Goal: Check status: Check status

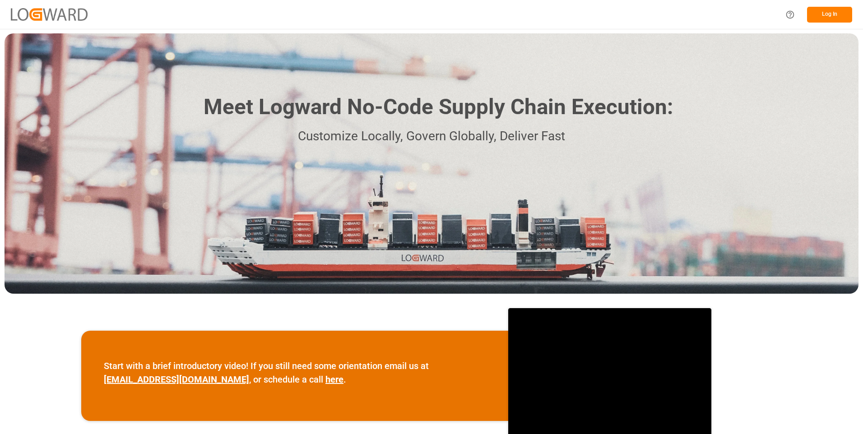
click at [819, 17] on button "Log In" at bounding box center [829, 15] width 45 height 16
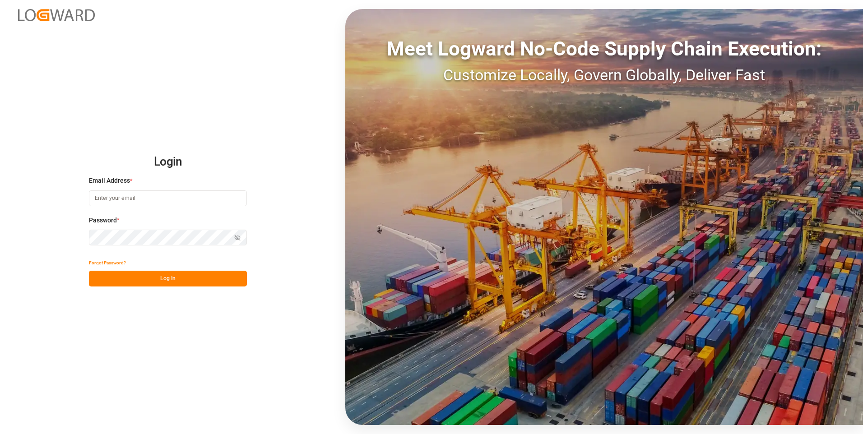
type input "[PERSON_NAME][EMAIL_ADDRESS][DOMAIN_NAME]"
click at [145, 281] on button "Log In" at bounding box center [168, 279] width 158 height 16
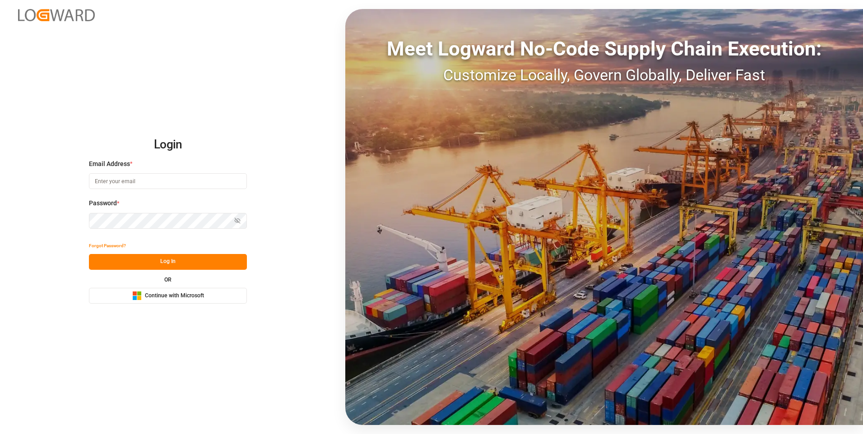
type input "[PERSON_NAME][EMAIL_ADDRESS][DOMAIN_NAME]"
click at [190, 256] on button "Log In" at bounding box center [168, 262] width 158 height 16
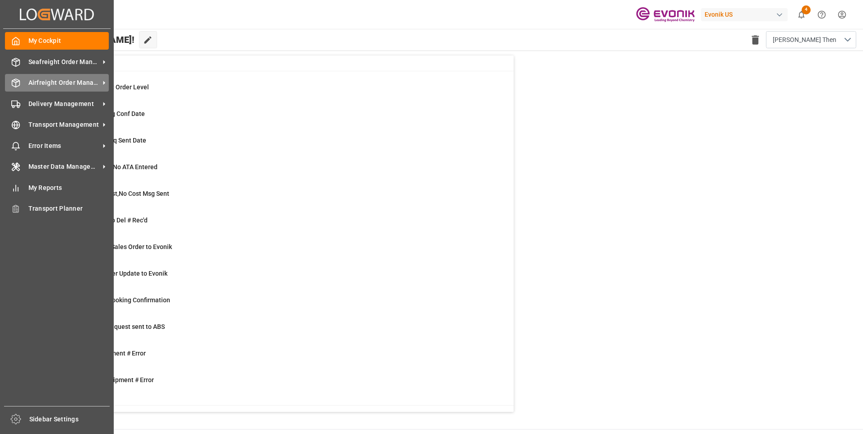
click at [44, 81] on span "Airfreight Order Management" at bounding box center [63, 82] width 71 height 9
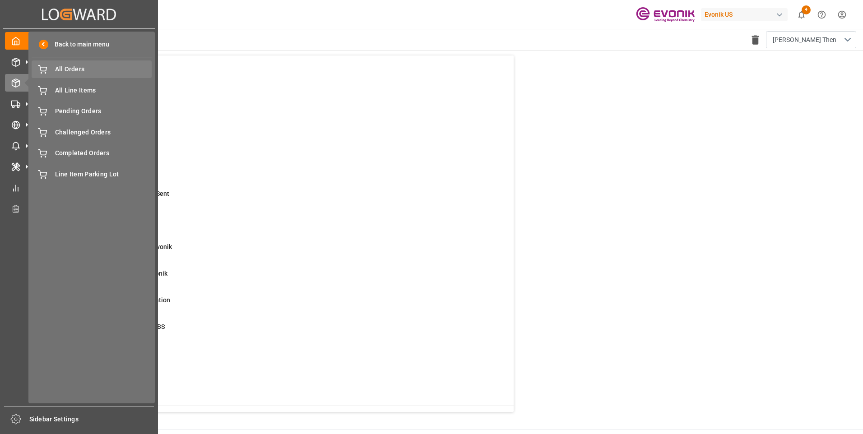
click at [69, 67] on span "All Orders" at bounding box center [103, 69] width 97 height 9
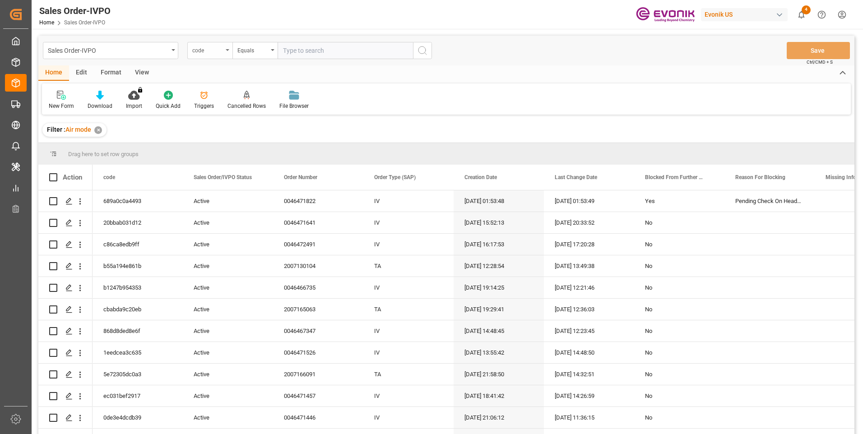
click at [215, 47] on div "code" at bounding box center [207, 49] width 31 height 10
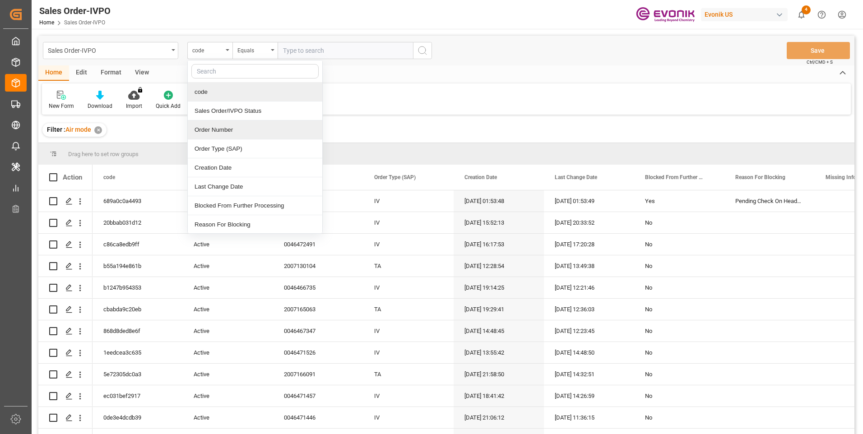
click at [209, 134] on div "Order Number" at bounding box center [255, 130] width 135 height 19
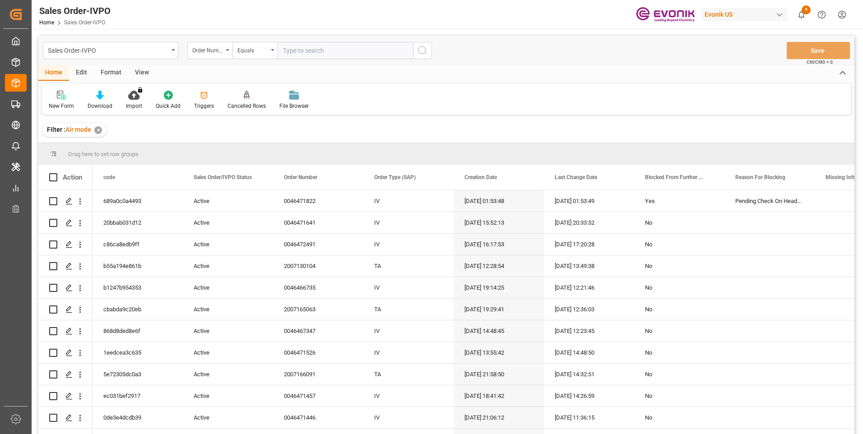
click at [323, 48] on input "text" at bounding box center [345, 50] width 135 height 17
paste input "46471822"
type input "0046471822"
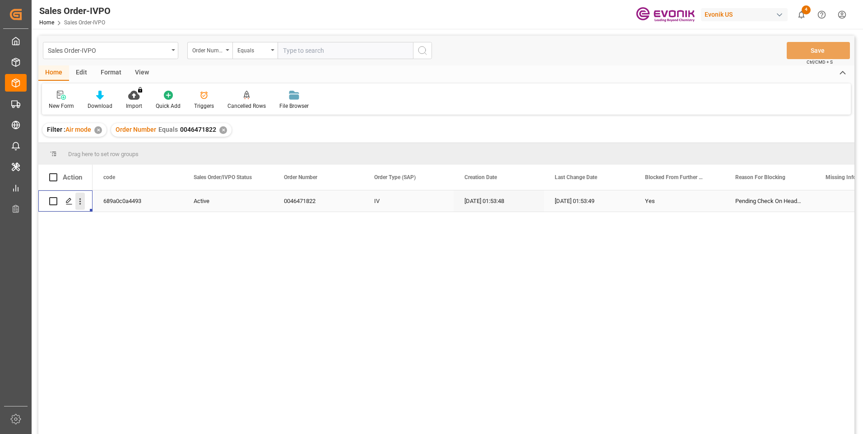
click at [83, 203] on icon "open menu" at bounding box center [79, 201] width 9 height 9
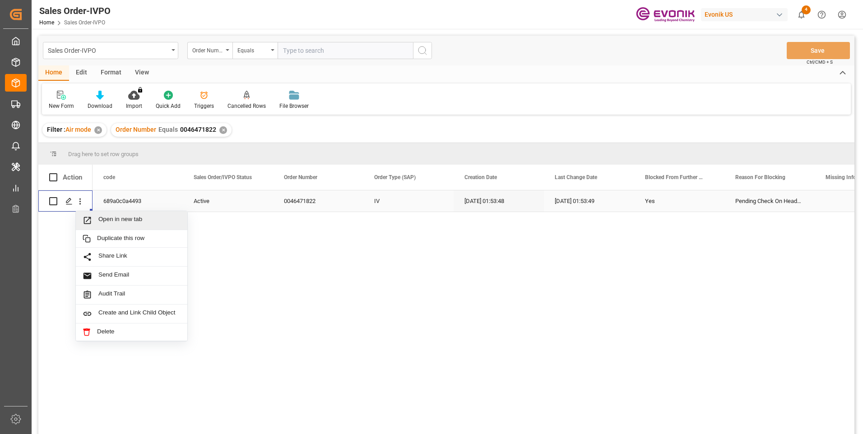
click at [106, 219] on span "Open in new tab" at bounding box center [139, 220] width 82 height 9
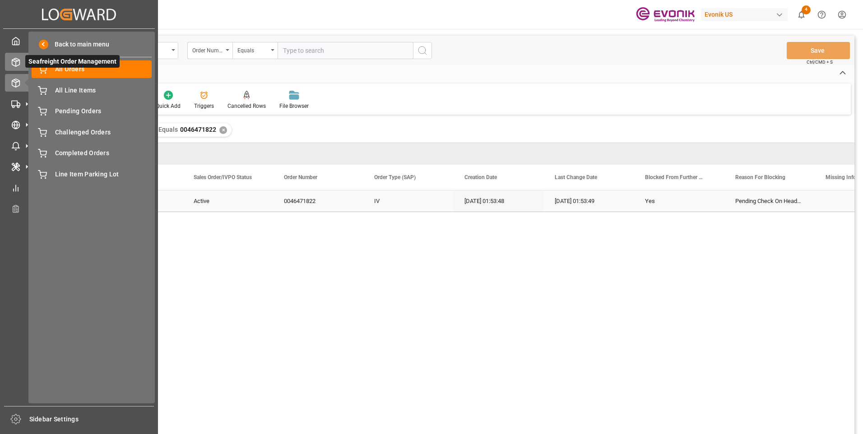
click at [18, 63] on icon at bounding box center [15, 62] width 9 height 9
click at [14, 62] on icon at bounding box center [15, 62] width 9 height 9
click at [74, 68] on span "All Orders" at bounding box center [103, 69] width 97 height 9
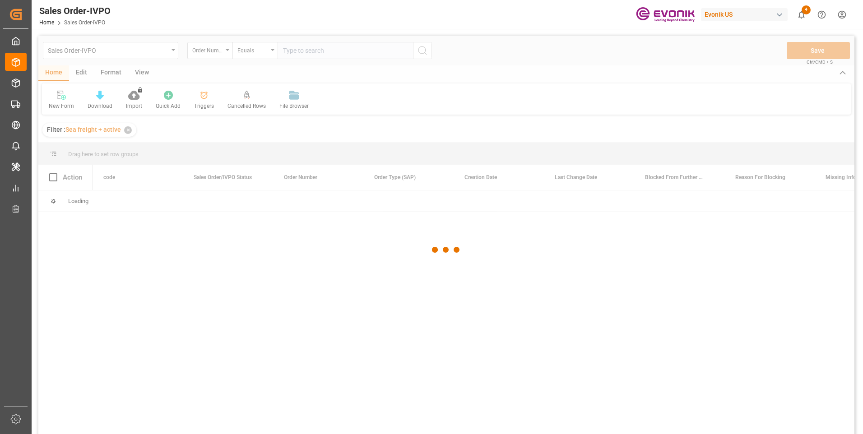
click at [306, 52] on div at bounding box center [446, 250] width 816 height 429
click at [302, 52] on div at bounding box center [446, 250] width 816 height 429
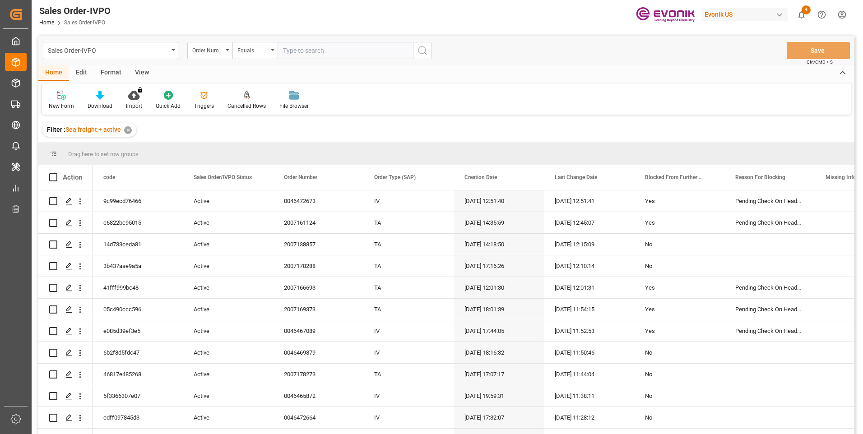
click at [301, 51] on input "text" at bounding box center [345, 50] width 135 height 17
paste input "2007138857"
type input "2007138857"
click at [427, 56] on icon "search button" at bounding box center [422, 50] width 11 height 11
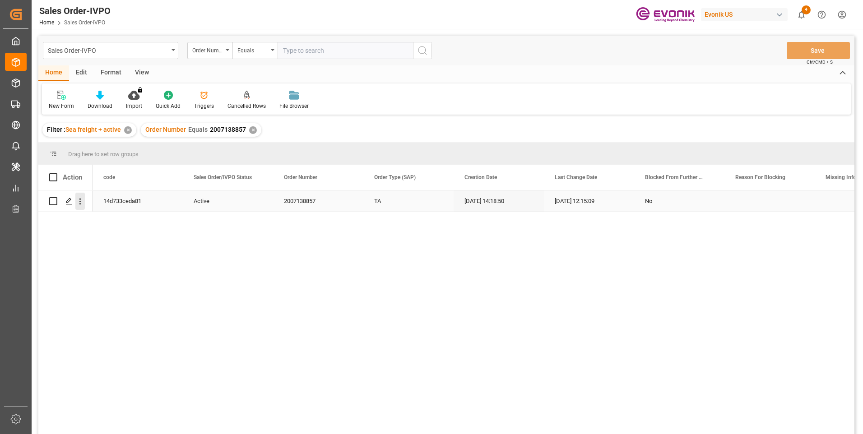
click at [83, 205] on icon "open menu" at bounding box center [79, 201] width 9 height 9
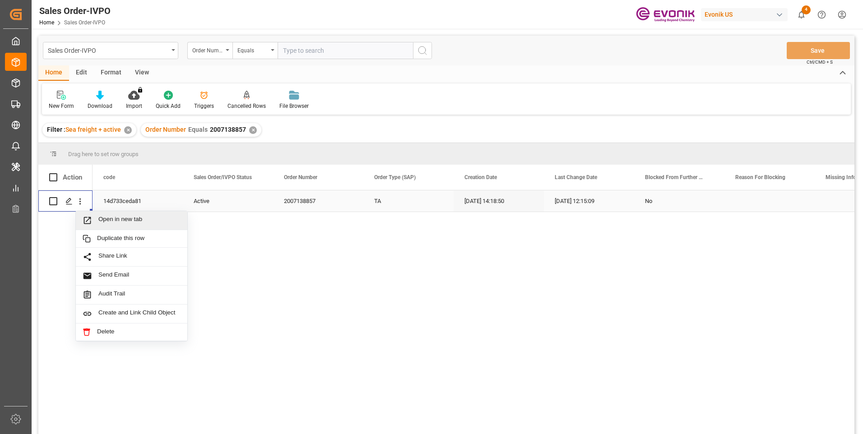
click at [109, 221] on span "Open in new tab" at bounding box center [139, 220] width 82 height 9
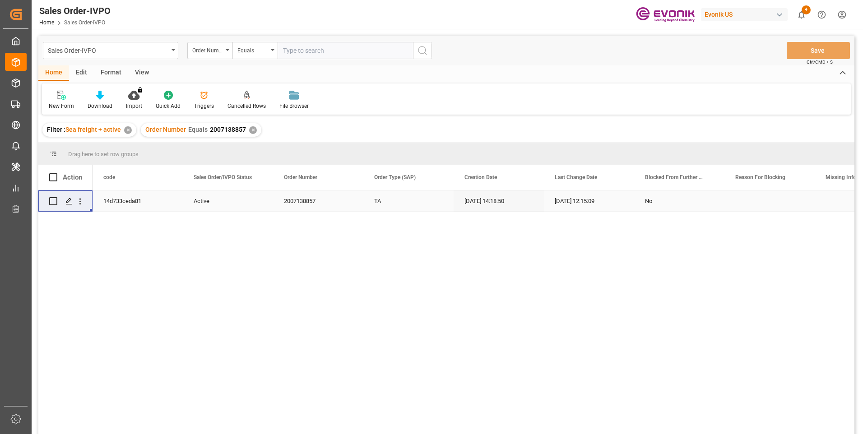
click at [314, 46] on input "text" at bounding box center [345, 50] width 135 height 17
click at [310, 52] on input "text" at bounding box center [345, 50] width 135 height 17
paste input "0046470526"
type input "0046470526"
click at [418, 55] on icon "search button" at bounding box center [422, 50] width 11 height 11
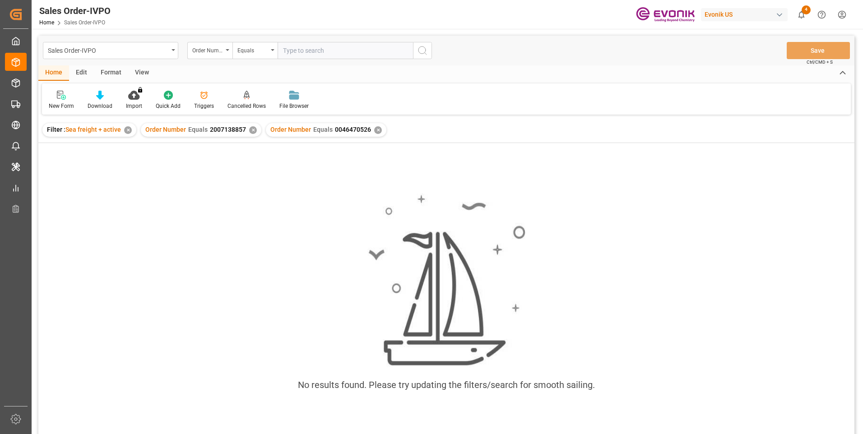
click at [254, 130] on div "✕" at bounding box center [253, 130] width 8 height 8
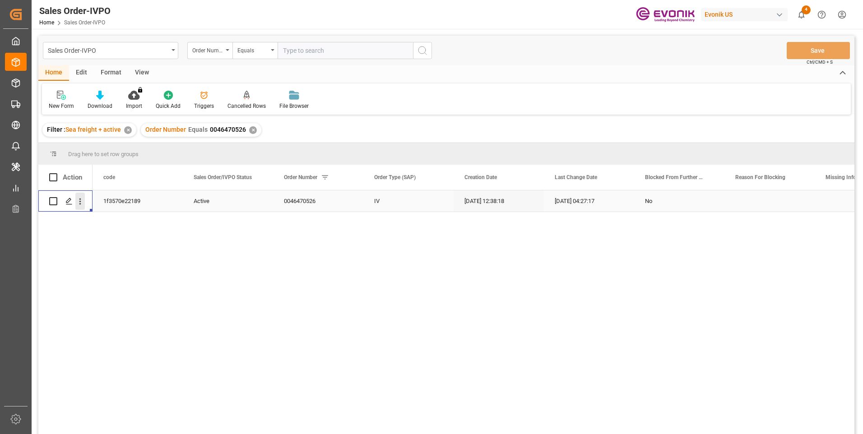
click at [84, 201] on icon "open menu" at bounding box center [79, 201] width 9 height 9
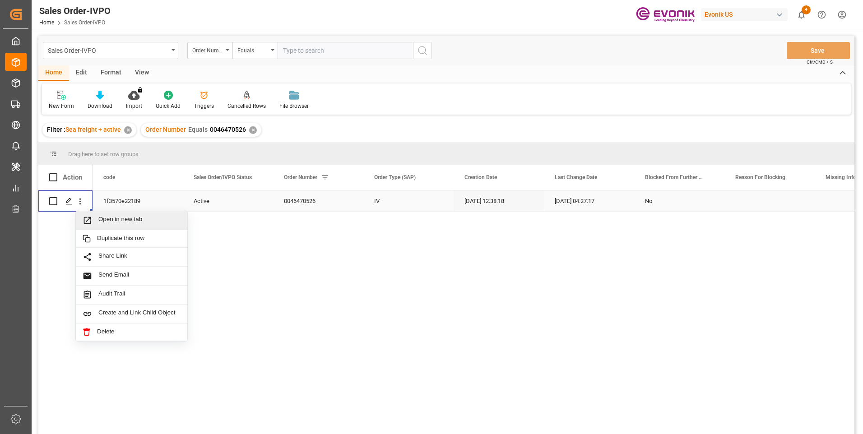
click at [134, 219] on span "Open in new tab" at bounding box center [139, 220] width 82 height 9
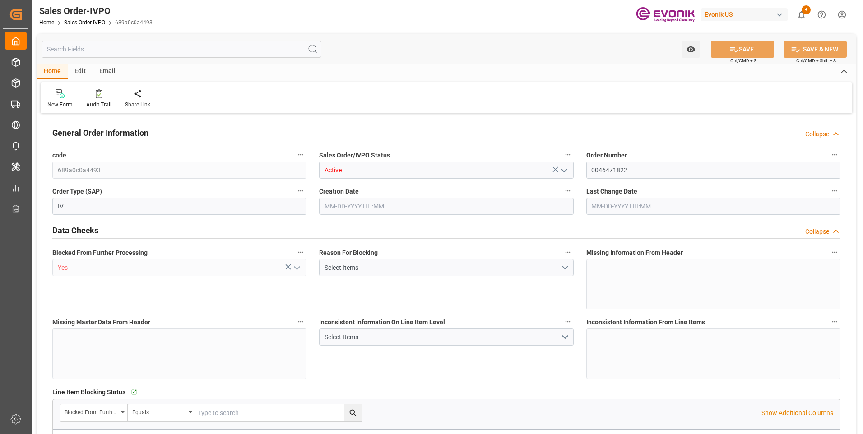
type input "COMDE"
type input "2121.45"
type input "1"
type input "712.62"
type input "09-11-2025 01:53"
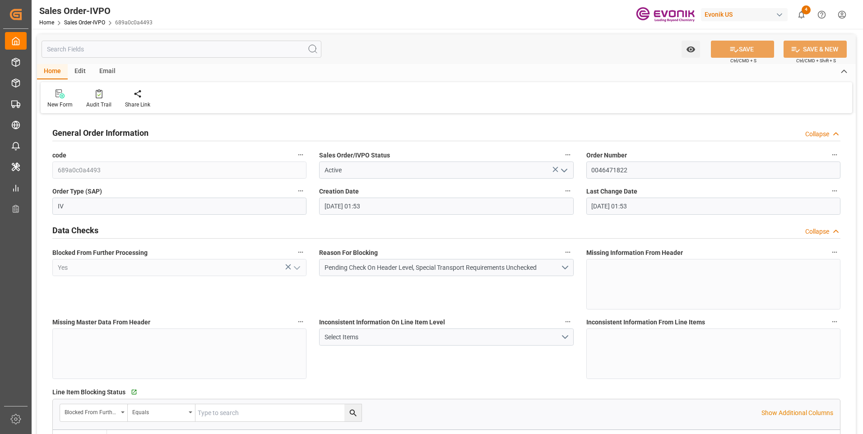
type input "09-11-2025 01:53"
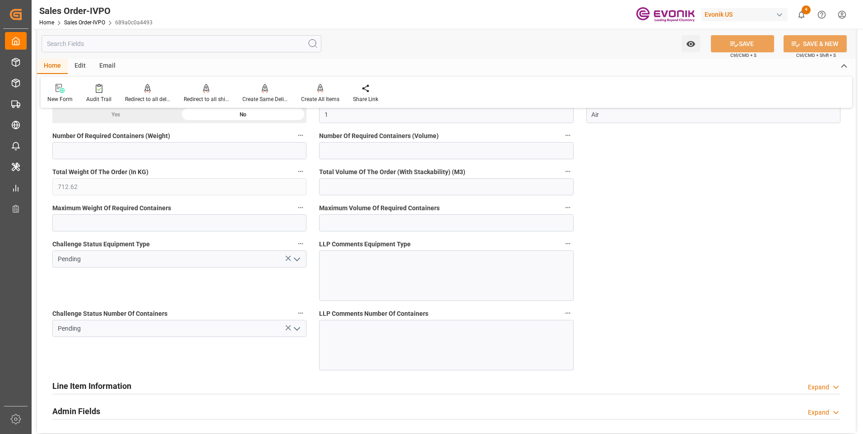
scroll to position [1626, 0]
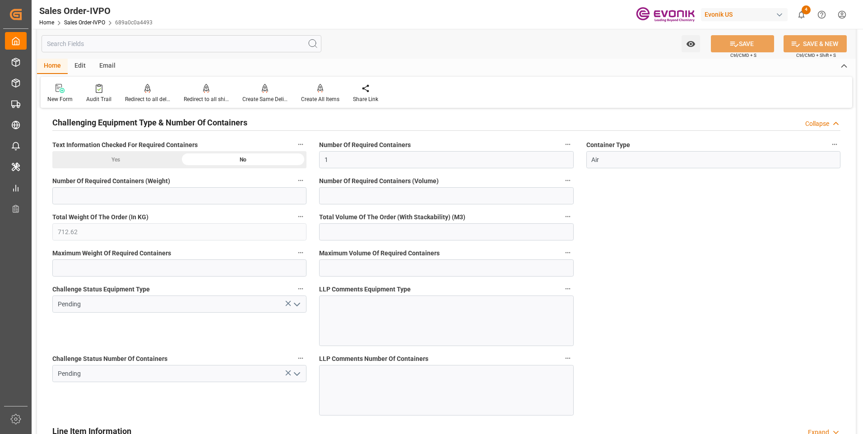
click at [296, 375] on polyline "open menu" at bounding box center [296, 374] width 5 height 3
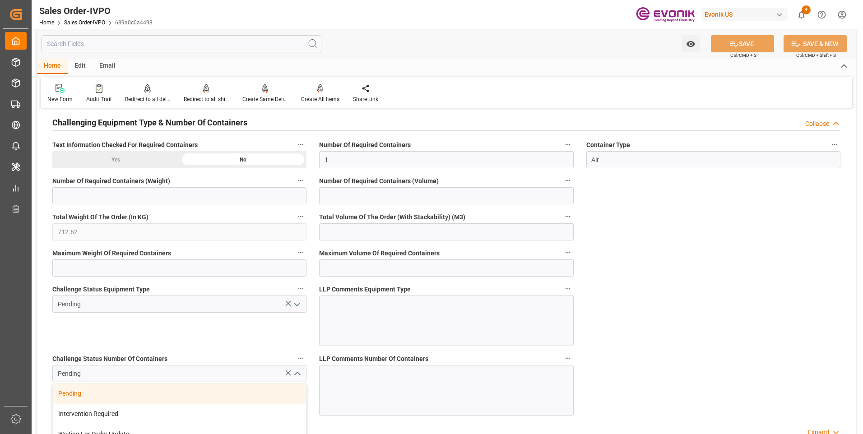
scroll to position [1761, 0]
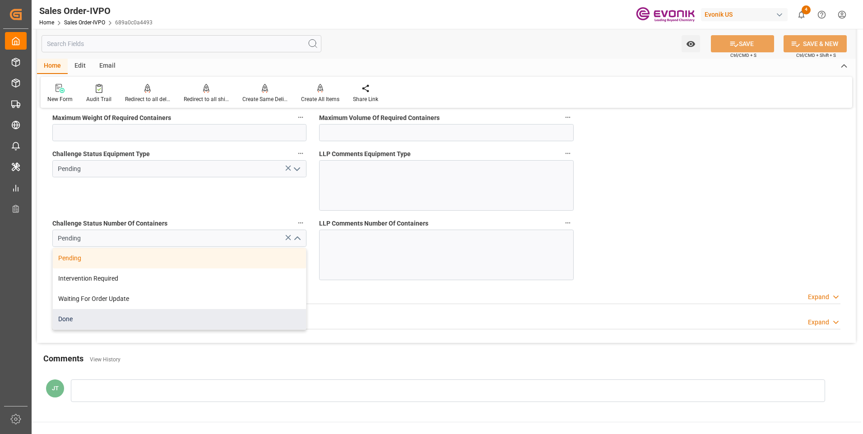
click at [82, 318] on div "Done" at bounding box center [179, 319] width 253 height 20
type input "Done"
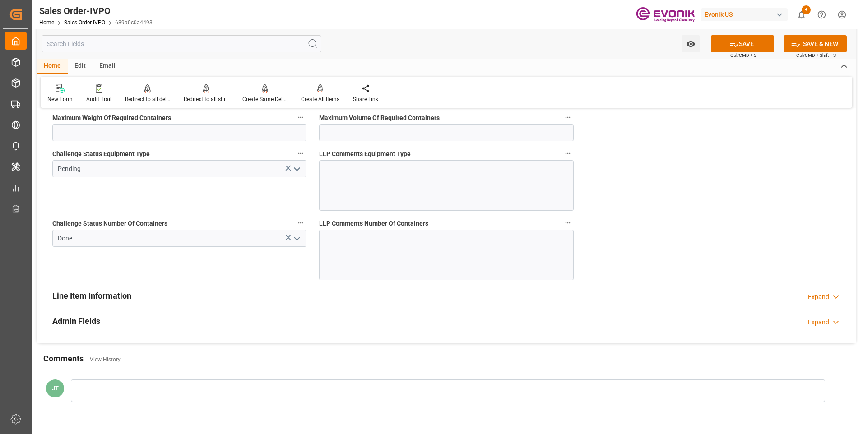
click at [296, 170] on icon "open menu" at bounding box center [297, 169] width 11 height 11
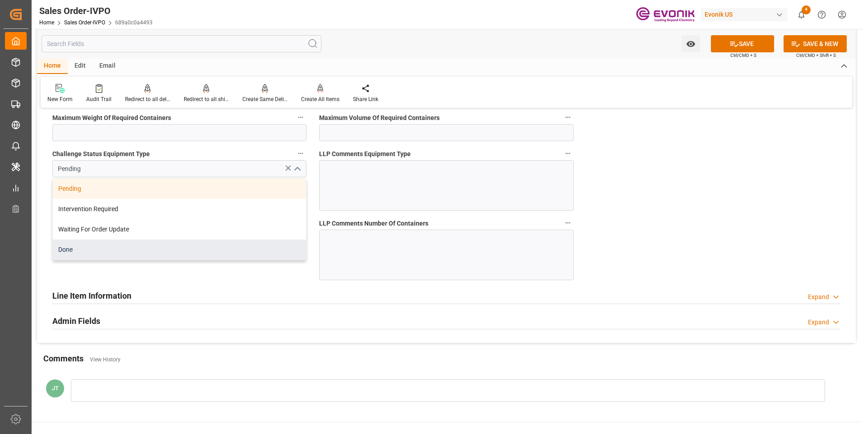
click at [84, 248] on div "Done" at bounding box center [179, 250] width 253 height 20
type input "Done"
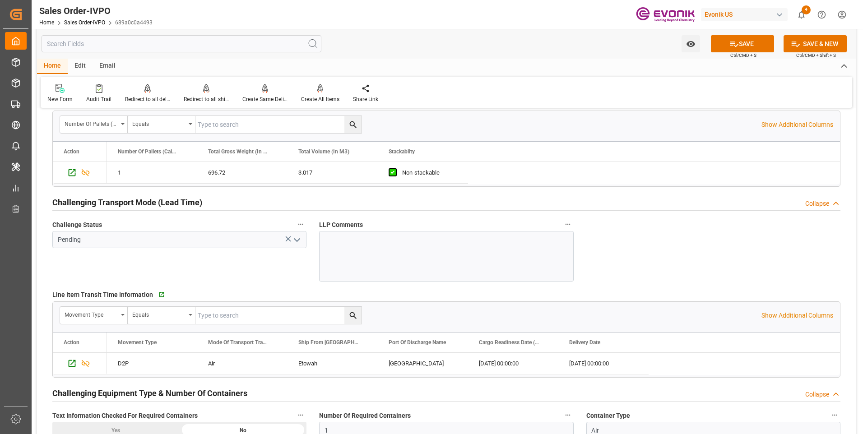
scroll to position [1310, 0]
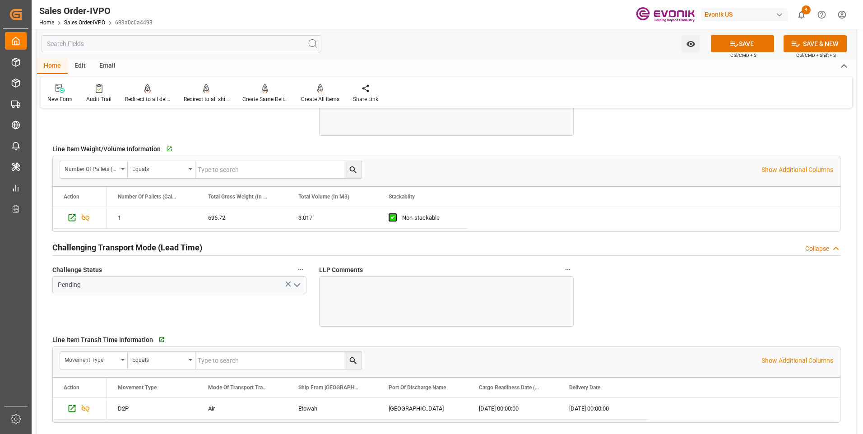
click at [294, 284] on icon "open menu" at bounding box center [297, 285] width 11 height 11
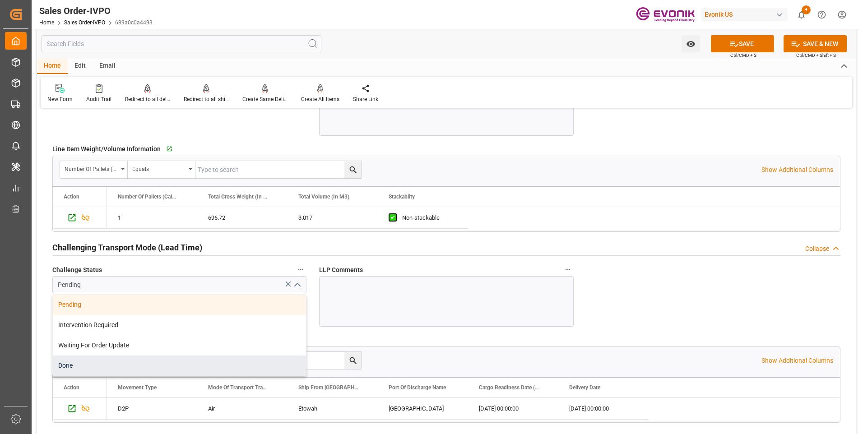
click at [75, 368] on div "Done" at bounding box center [179, 366] width 253 height 20
type input "Done"
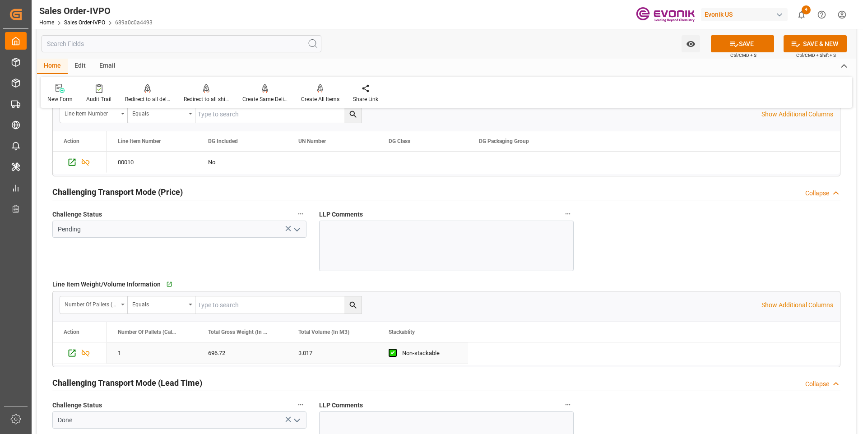
scroll to position [1129, 0]
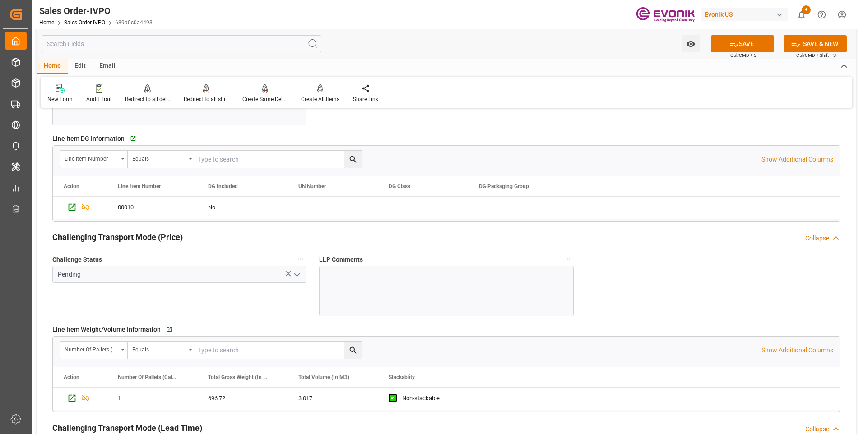
click at [297, 273] on icon "open menu" at bounding box center [297, 275] width 11 height 11
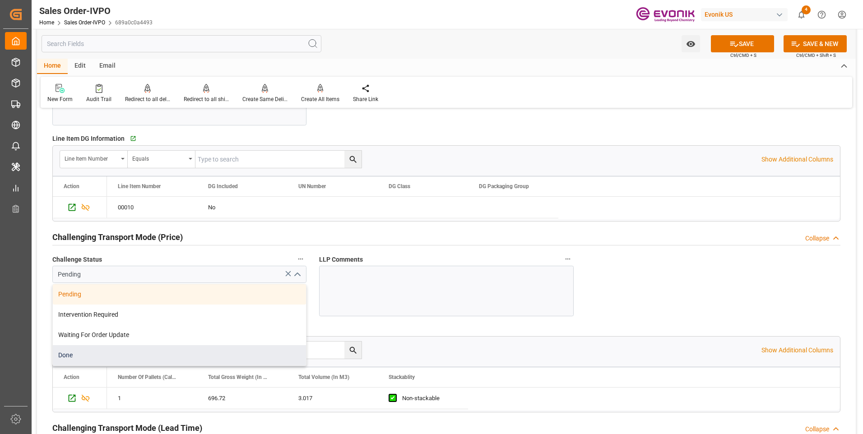
click at [93, 358] on div "Done" at bounding box center [179, 355] width 253 height 20
type input "Done"
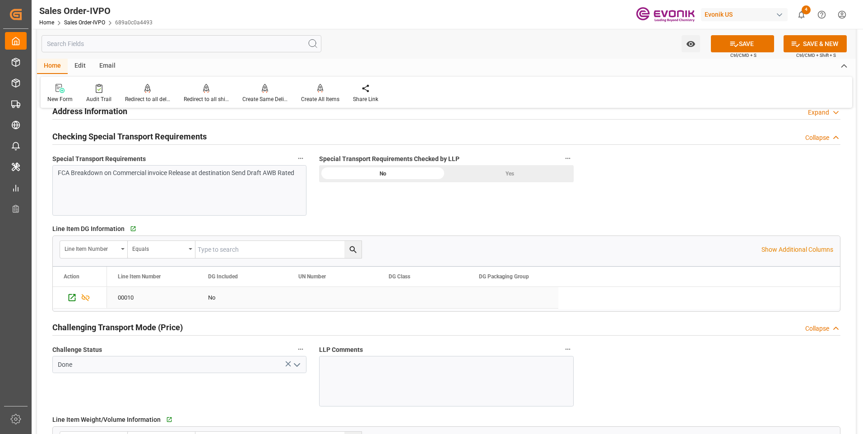
scroll to position [949, 0]
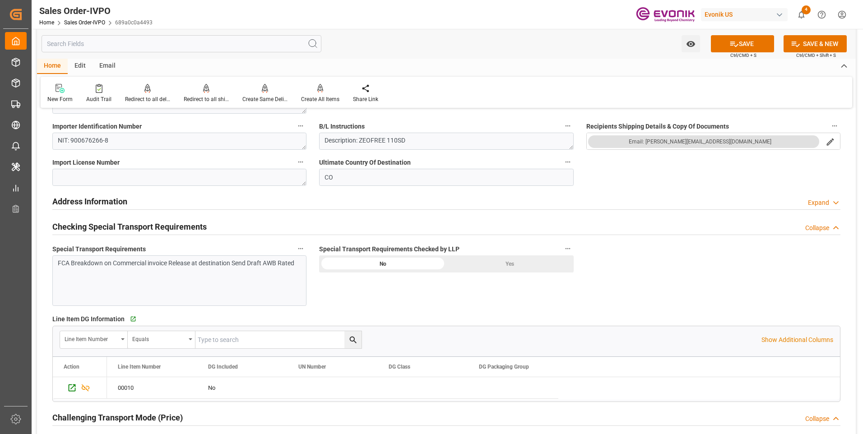
click at [517, 262] on div "Yes" at bounding box center [510, 264] width 127 height 17
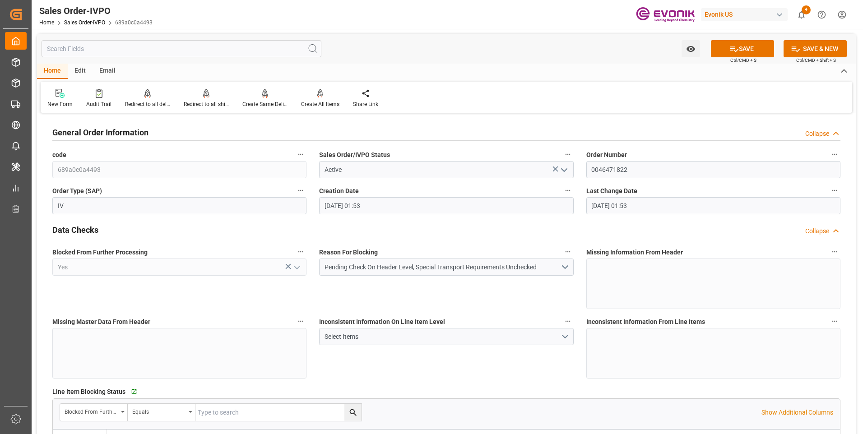
scroll to position [0, 0]
click at [749, 41] on button "SAVE" at bounding box center [742, 49] width 63 height 17
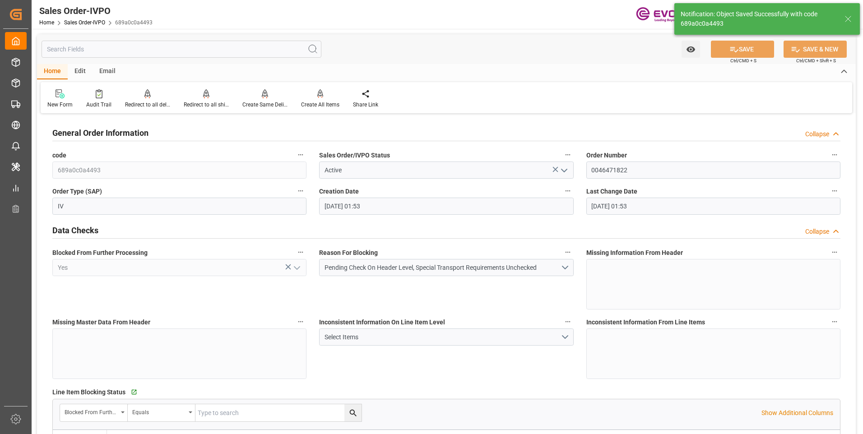
type input "09-11-2025 12:50"
type input "No"
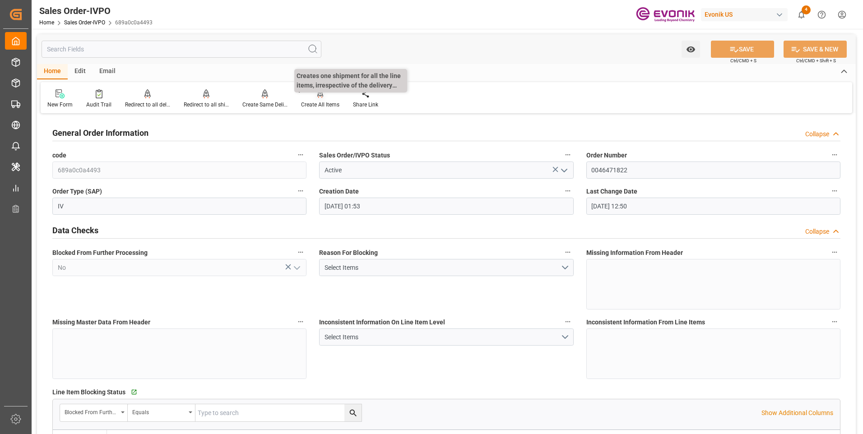
click at [327, 105] on div "Create All Items" at bounding box center [320, 105] width 38 height 8
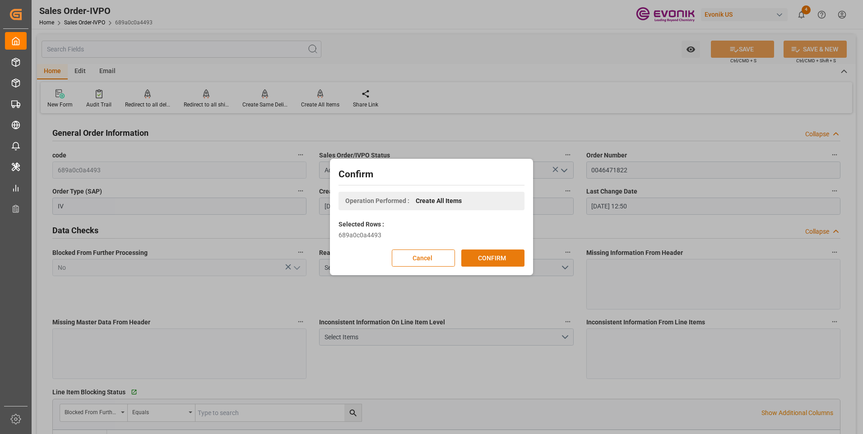
click at [507, 262] on button "CONFIRM" at bounding box center [492, 258] width 63 height 17
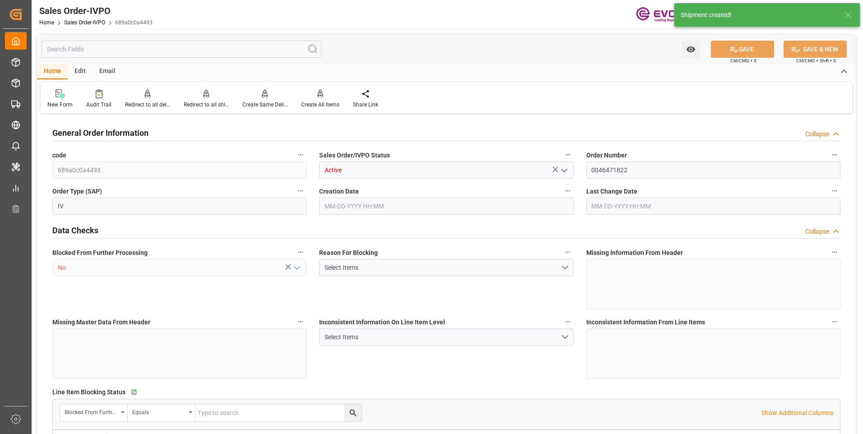
type input "COMDE"
type input "2121.45"
type input "1"
type input "712.62"
type input "09-11-2025 01:53"
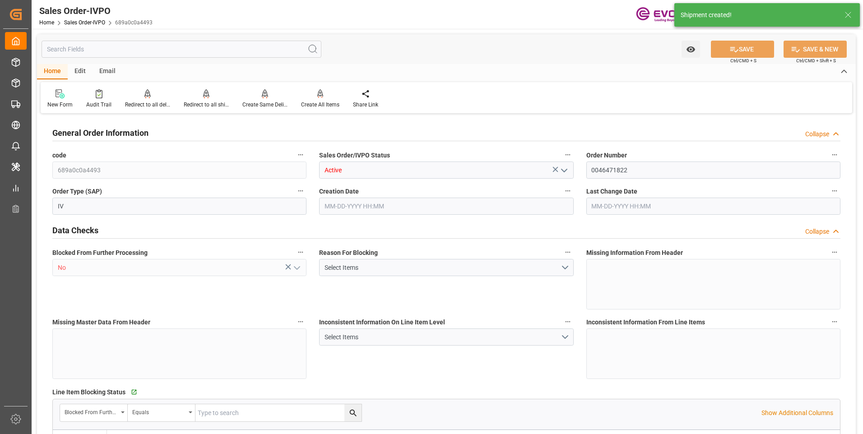
type input "09-11-2025 12:50"
click at [201, 102] on div "Redirect to all shipments" at bounding box center [206, 105] width 45 height 8
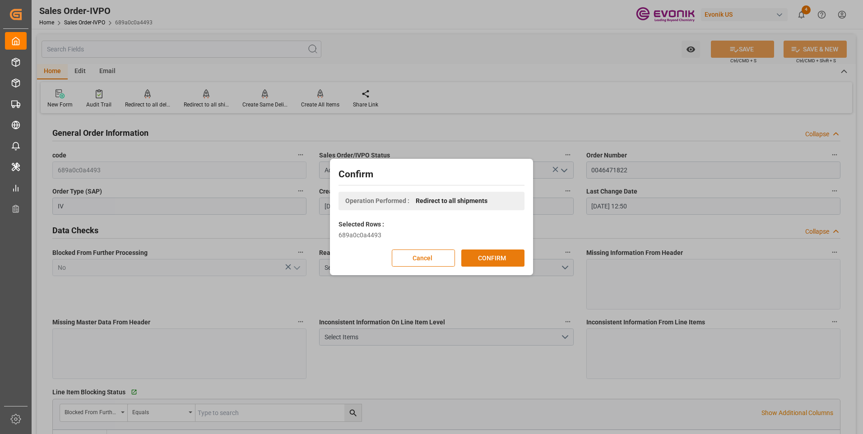
click at [488, 253] on button "CONFIRM" at bounding box center [492, 258] width 63 height 17
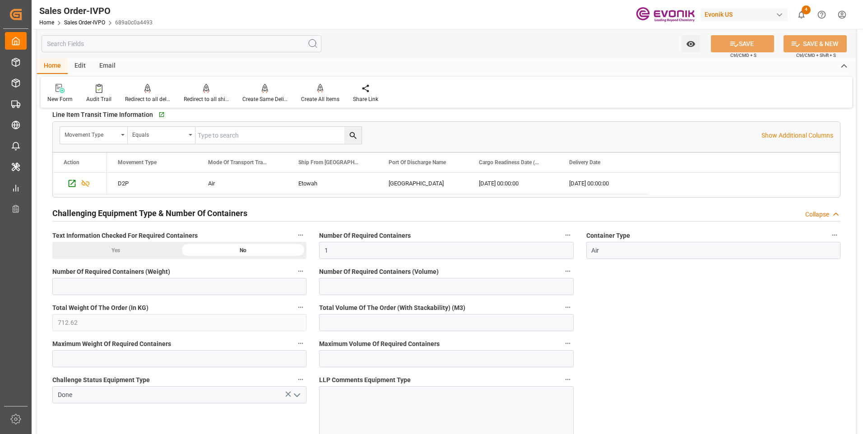
scroll to position [1490, 0]
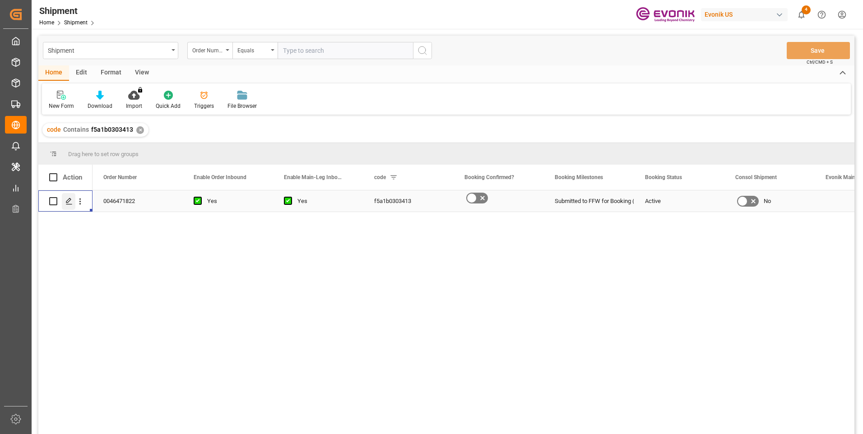
click at [66, 200] on icon "Press SPACE to select this row." at bounding box center [68, 201] width 7 height 7
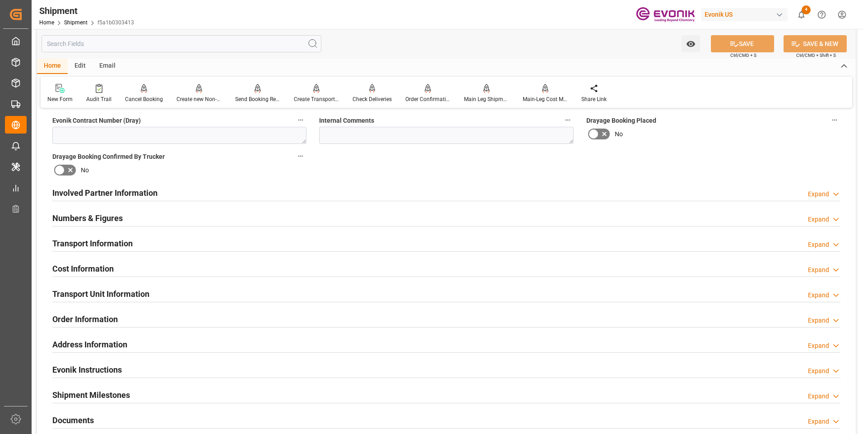
scroll to position [526, 0]
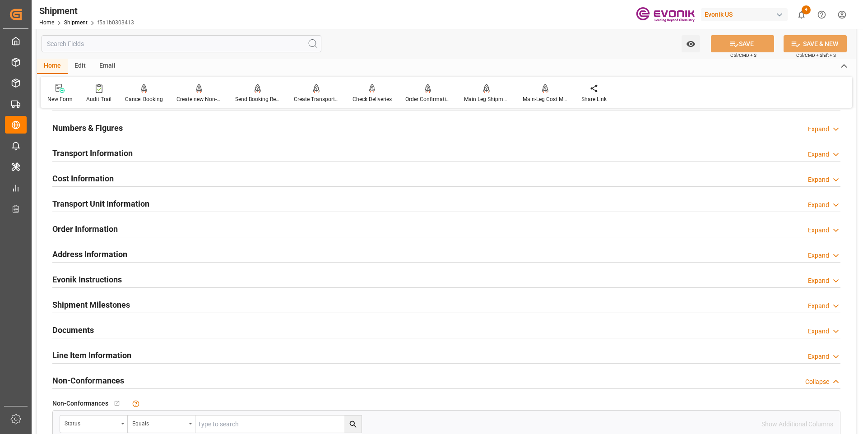
click at [174, 203] on div "Transport Unit Information Expand" at bounding box center [446, 203] width 788 height 17
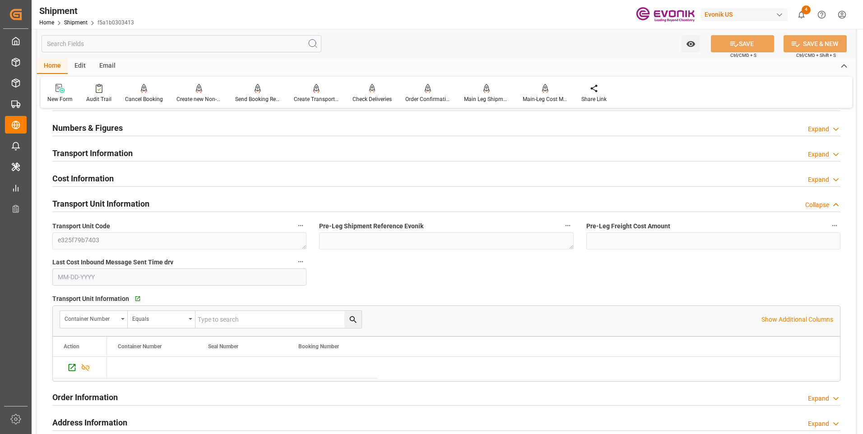
click at [186, 147] on div "Transport Information Expand" at bounding box center [446, 152] width 788 height 17
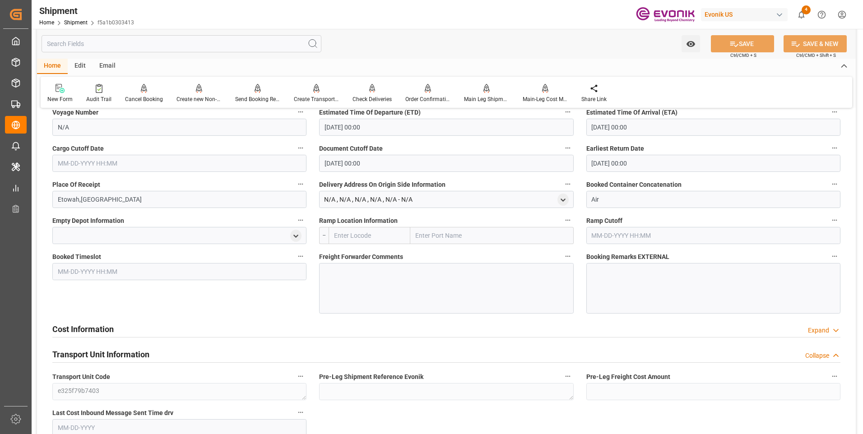
scroll to position [571, 0]
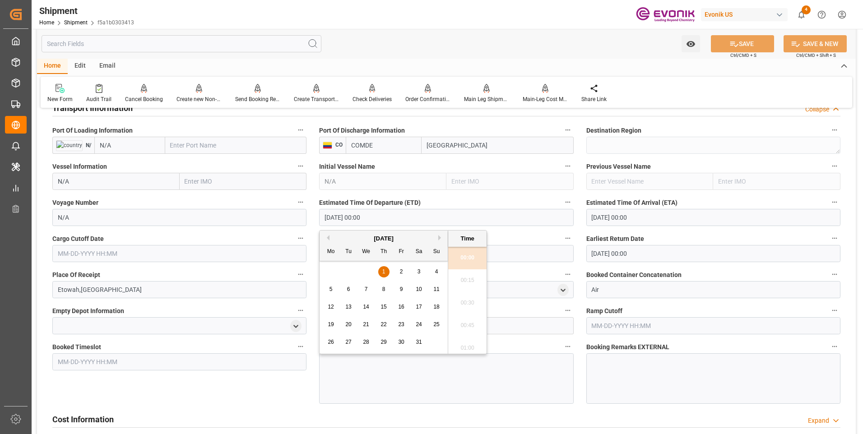
drag, startPoint x: 395, startPoint y: 220, endPoint x: 286, endPoint y: 212, distance: 108.6
click at [286, 212] on div "Booking Confirmation Milestone Bar Collapse Submitted to FFW for Booking (Pendi…" at bounding box center [446, 239] width 819 height 1388
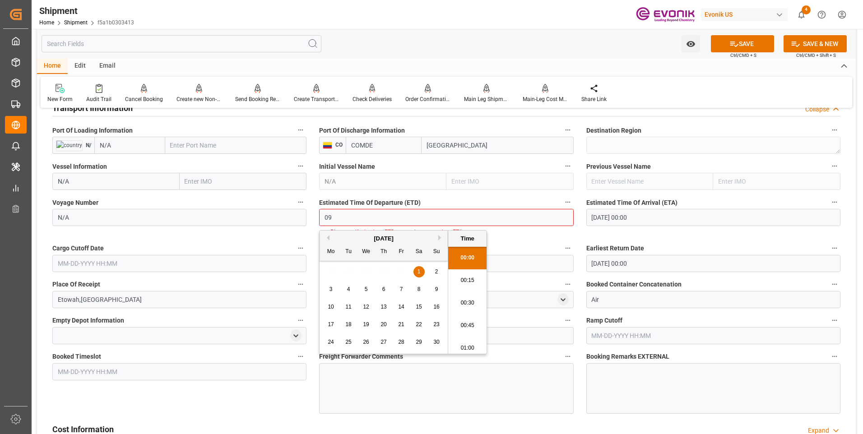
type input "0"
click at [468, 296] on li "00:30" at bounding box center [467, 303] width 38 height 23
type input "09-09-2025 00:30"
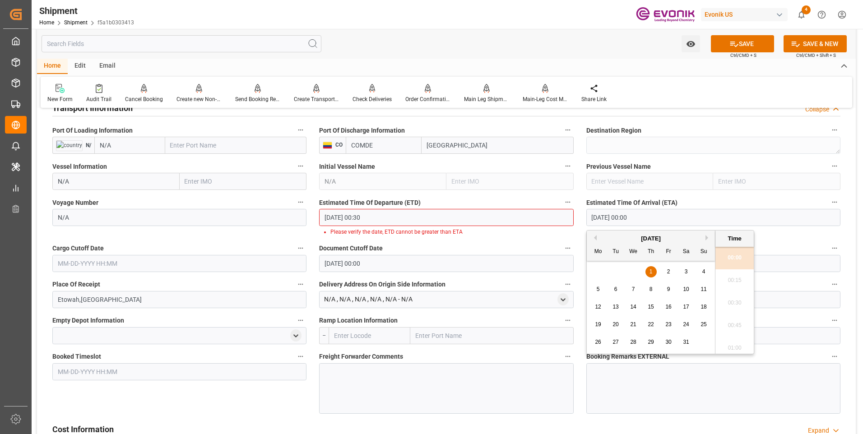
drag, startPoint x: 650, startPoint y: 214, endPoint x: 546, endPoint y: 208, distance: 104.5
click at [546, 208] on div "Booking Confirmation Milestone Bar Collapse Submitted to FFW for Booking (Pendi…" at bounding box center [446, 244] width 819 height 1398
click at [731, 305] on li "00:30" at bounding box center [735, 303] width 38 height 23
type input "09-15-2025 00:30"
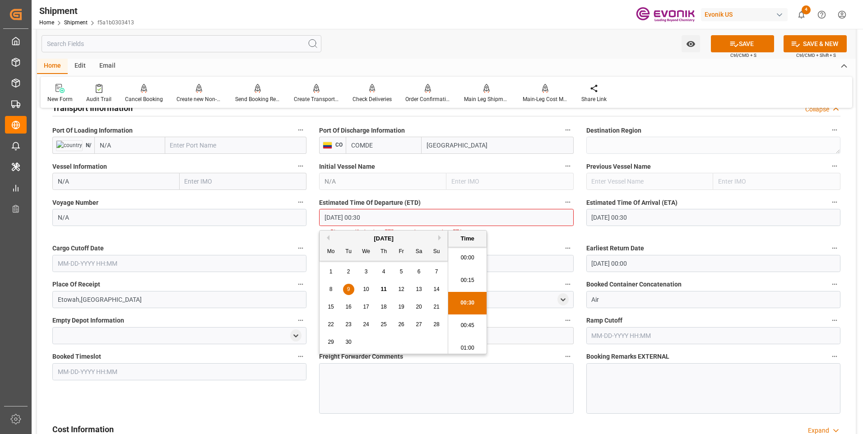
scroll to position [3, 0]
drag, startPoint x: 383, startPoint y: 220, endPoint x: 293, endPoint y: 219, distance: 90.8
click at [294, 219] on div "Booking Confirmation Milestone Bar Collapse Submitted to FFW for Booking (Pendi…" at bounding box center [446, 244] width 819 height 1398
click at [79, 263] on div "Cargo Cutoff Date" at bounding box center [179, 257] width 267 height 36
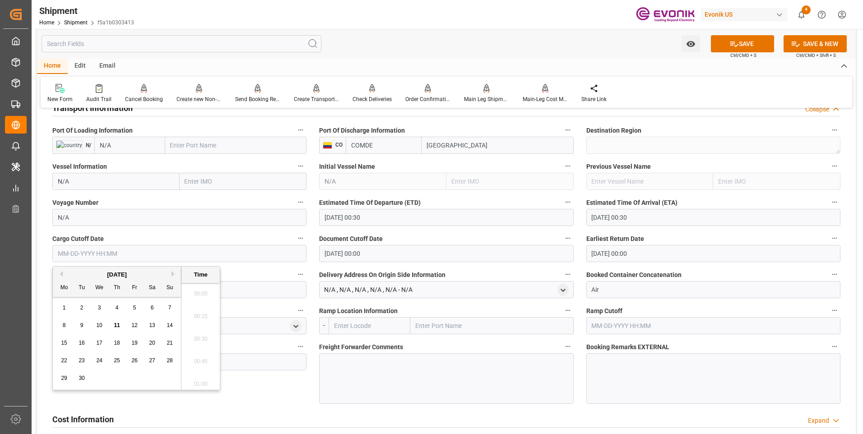
paste input "09-09-2025 00:30"
type input "09-09-2025 00:30"
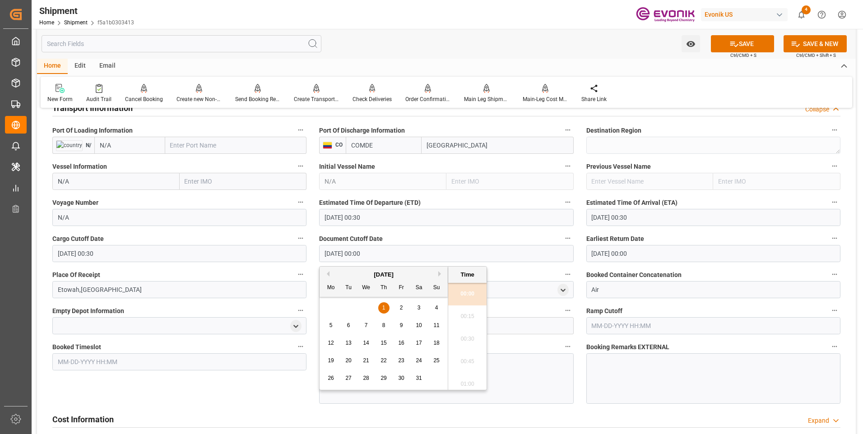
drag, startPoint x: 286, startPoint y: 245, endPoint x: 247, endPoint y: 243, distance: 39.3
click at [247, 243] on div "Booking Confirmation Milestone Bar Collapse Submitted to FFW for Booking (Pendi…" at bounding box center [446, 239] width 819 height 1388
paste input "9-09-2025 00:3"
type input "09-09-2025 00:30"
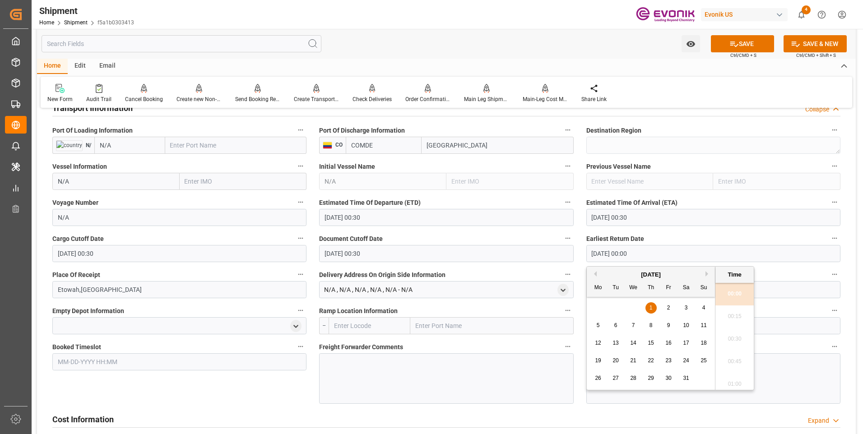
drag, startPoint x: 569, startPoint y: 244, endPoint x: 506, endPoint y: 241, distance: 62.8
click at [510, 241] on div "Booking Confirmation Milestone Bar Collapse Submitted to FFW for Booking (Pendi…" at bounding box center [446, 239] width 819 height 1388
paste input "9-09-2025 00:3"
type input "09-09-2025 00:30"
click at [740, 337] on li "00:30" at bounding box center [735, 339] width 38 height 23
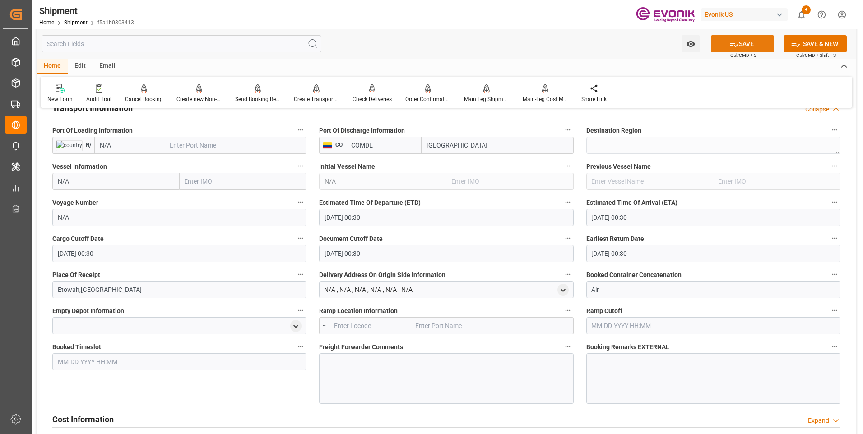
click at [733, 42] on icon at bounding box center [734, 44] width 8 height 5
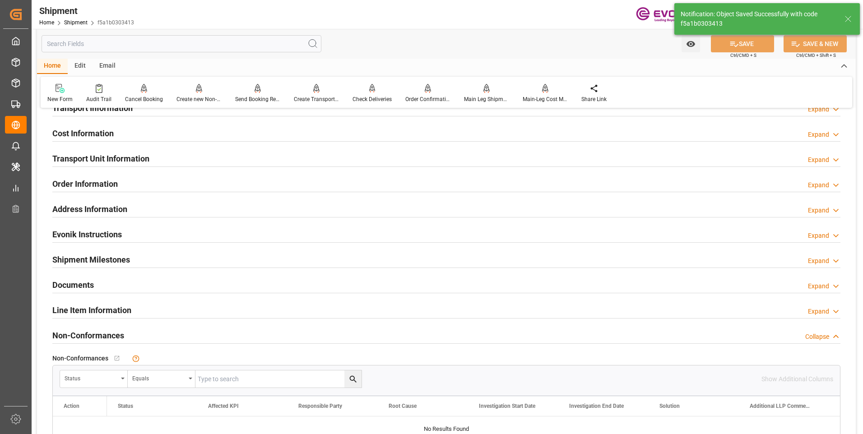
scroll to position [480, 0]
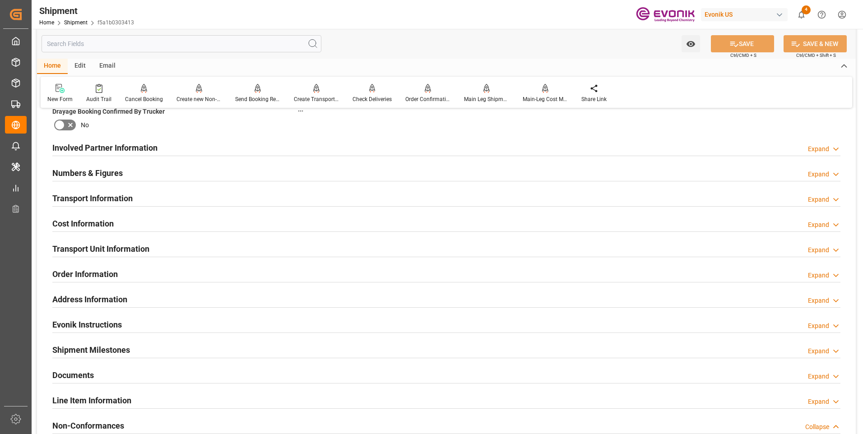
click at [149, 227] on div "Cost Information Expand" at bounding box center [446, 222] width 788 height 17
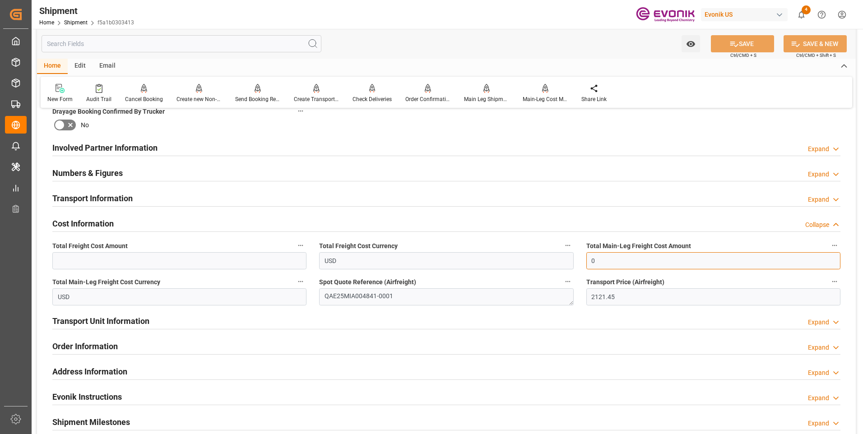
drag, startPoint x: 603, startPoint y: 261, endPoint x: 572, endPoint y: 260, distance: 31.7
click at [572, 261] on div "Booking Confirmation Milestone Bar Collapse Submitted to FFW for Booking (Pendi…" at bounding box center [446, 139] width 819 height 1006
type input "2121.45"
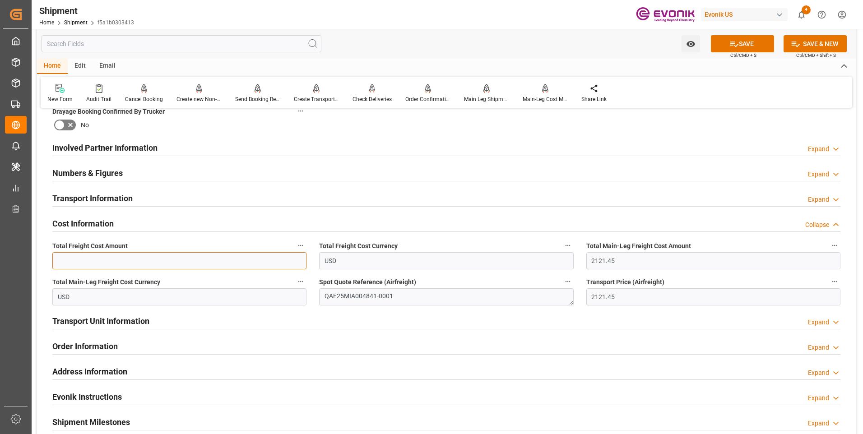
click at [176, 258] on input "text" at bounding box center [179, 260] width 254 height 17
type input "2121.45"
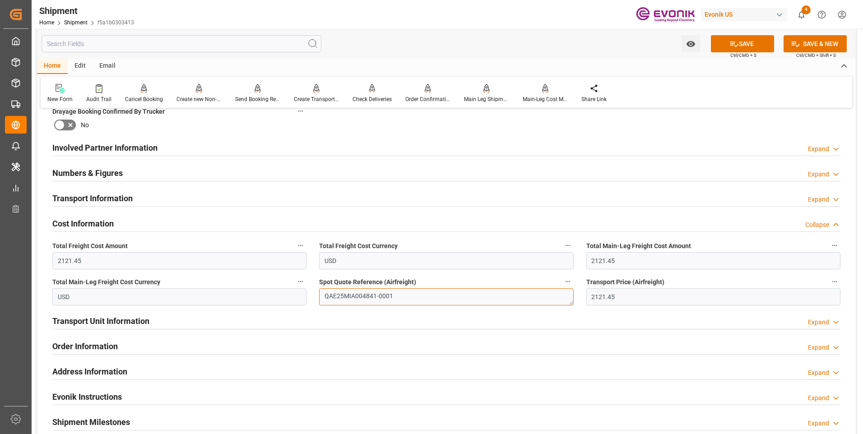
drag, startPoint x: 375, startPoint y: 293, endPoint x: 300, endPoint y: 291, distance: 75.0
click at [300, 291] on div "Booking Confirmation Milestone Bar Collapse Submitted to FFW for Booking (Pendi…" at bounding box center [446, 139] width 819 height 1006
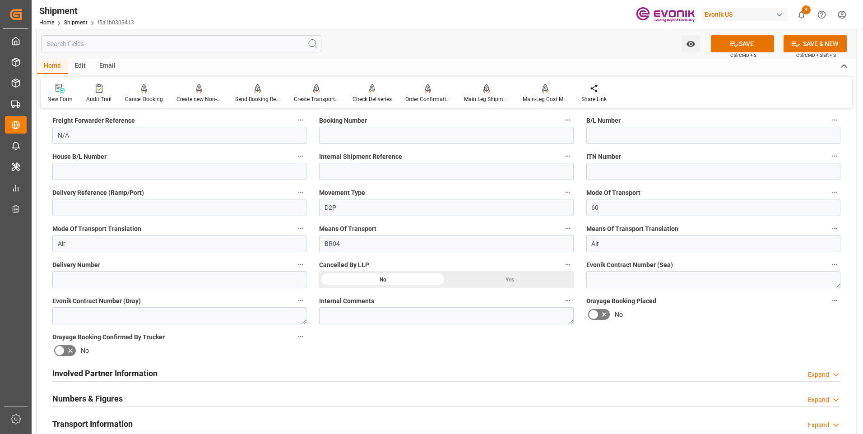
scroll to position [209, 0]
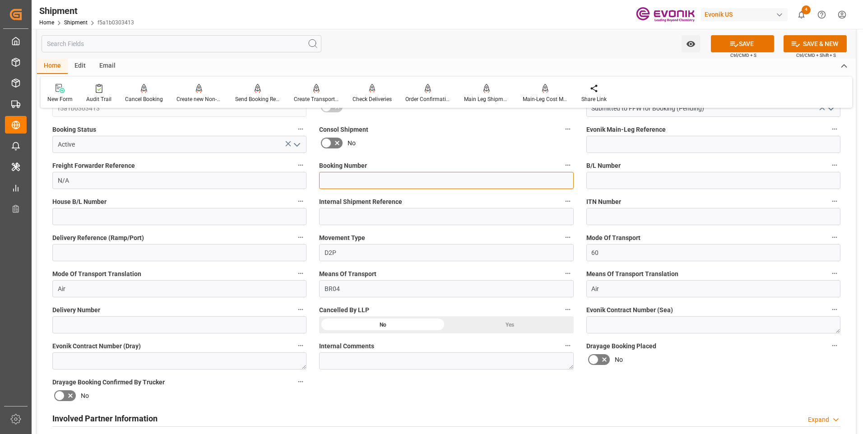
click at [340, 177] on input at bounding box center [446, 180] width 254 height 17
paste input "QAE25MIA004841"
type input "QAE25MIA004841"
click at [731, 43] on icon at bounding box center [734, 43] width 9 height 9
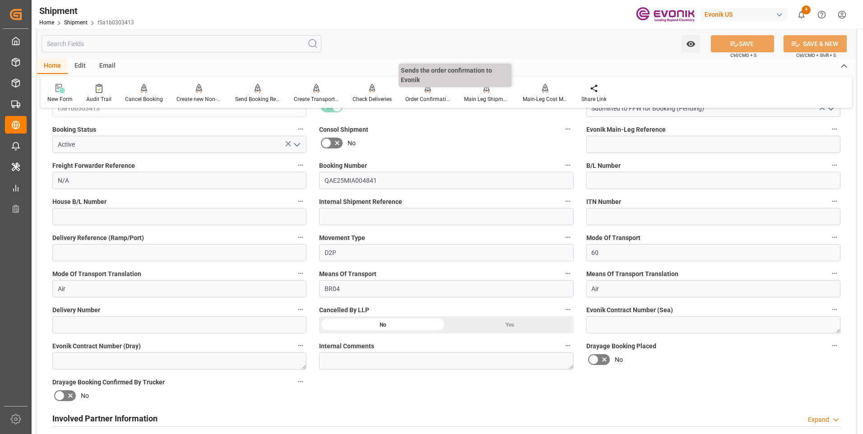
click at [419, 100] on div "Order Confirmation" at bounding box center [427, 99] width 45 height 8
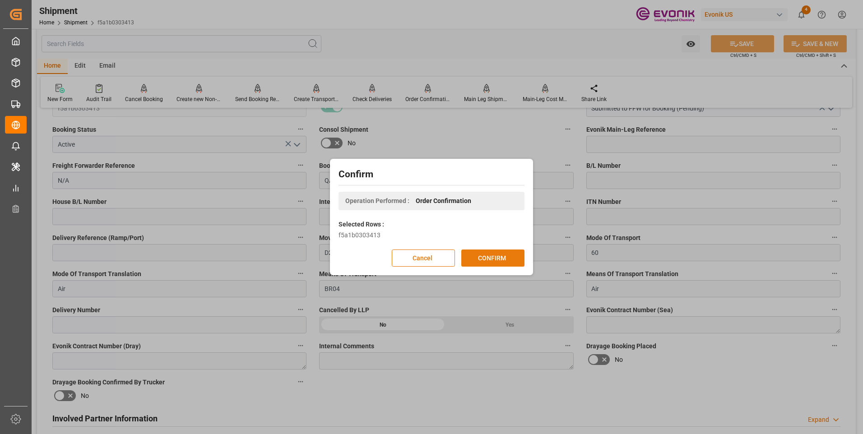
click at [478, 260] on button "CONFIRM" at bounding box center [492, 258] width 63 height 17
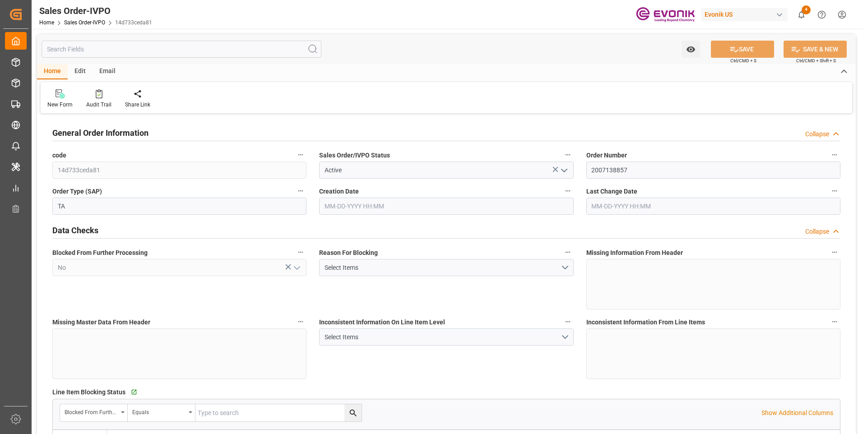
type input "BEANR"
type input "0"
type input "1"
type input "2"
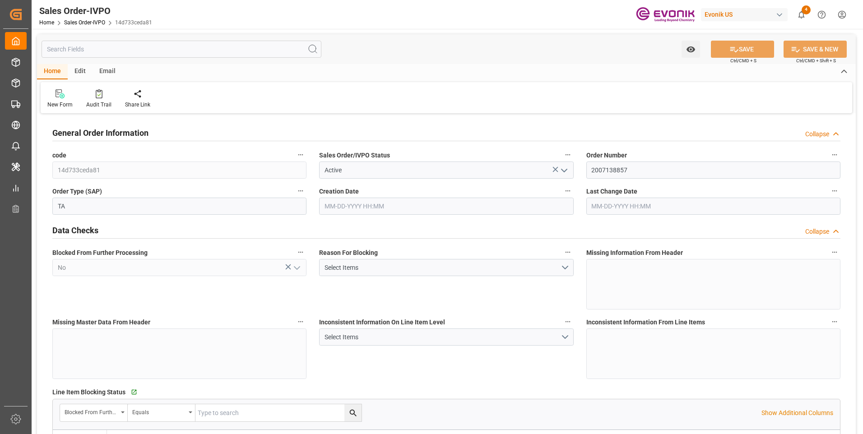
type input "10340.8"
type input "60.3894"
type input "19000"
type input "60"
type input "[DATE] 14:18"
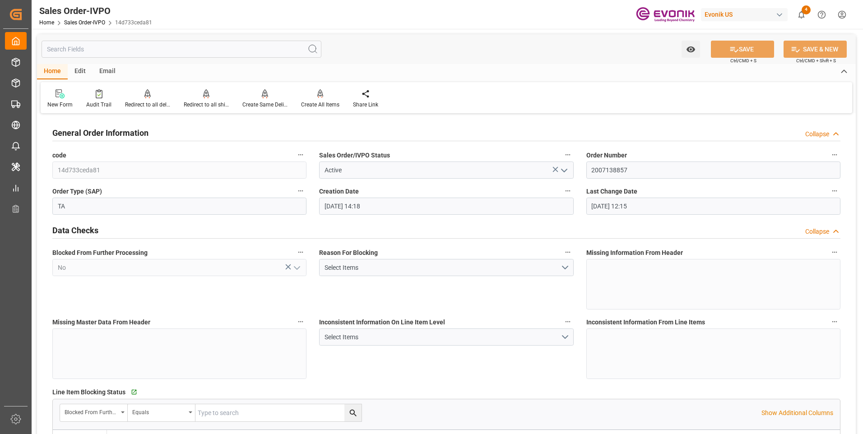
type input "[DATE] 12:15"
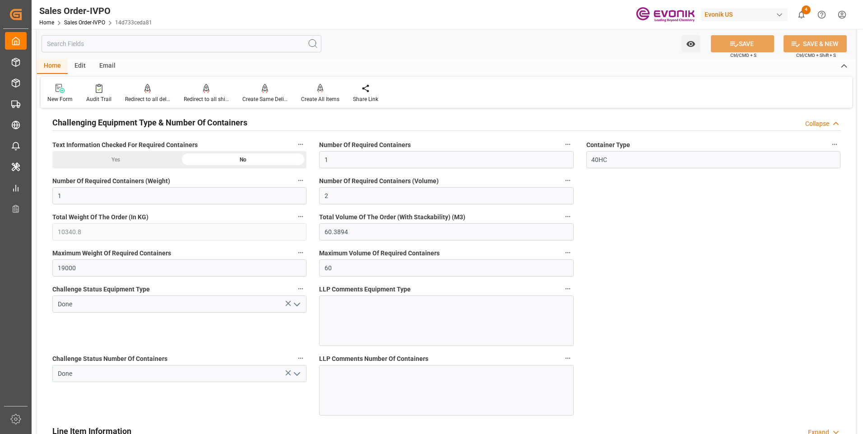
scroll to position [1445, 0]
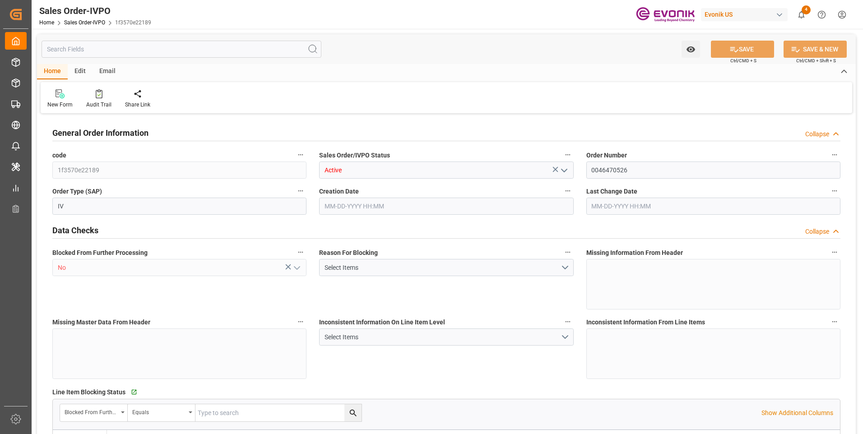
type input "IDJKT"
type input "0"
type input "1"
type input "876.7"
type input "[DATE] 12:38"
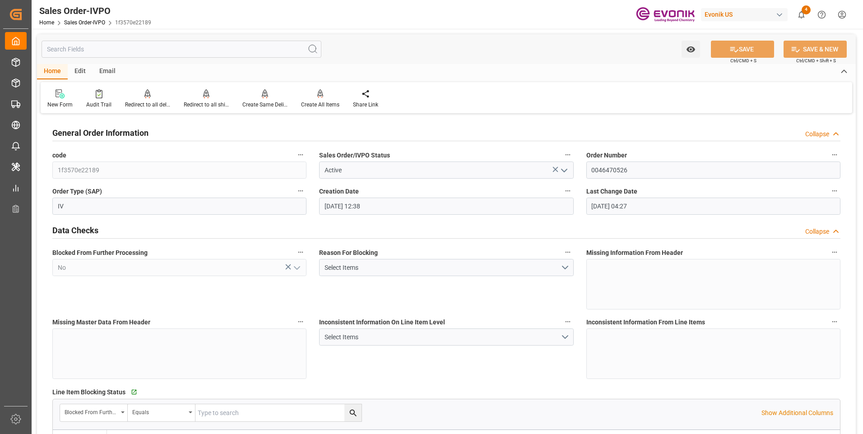
type input "09-11-2025 04:27"
click at [201, 103] on div "Redirect to all shipments" at bounding box center [206, 105] width 45 height 8
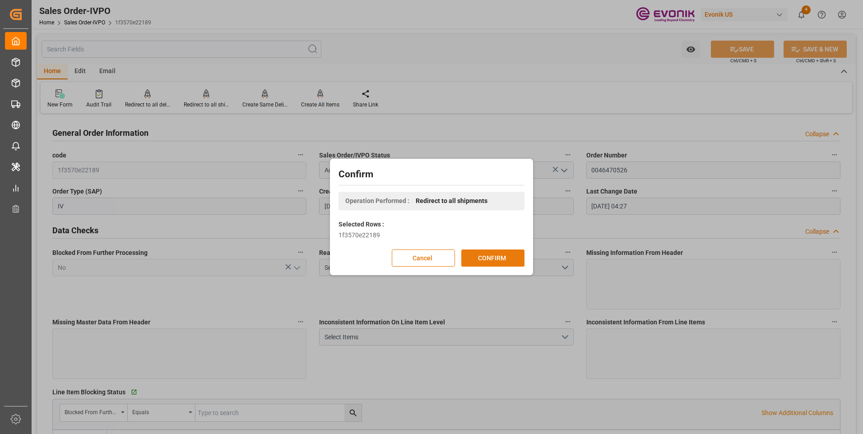
click at [487, 255] on button "CONFIRM" at bounding box center [492, 258] width 63 height 17
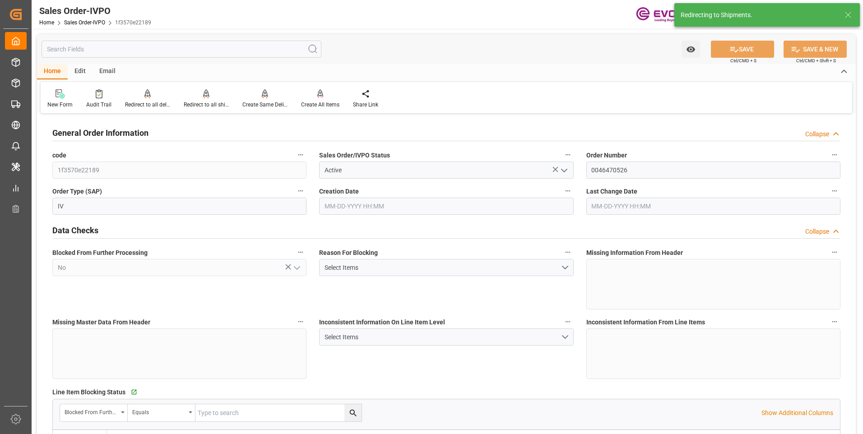
type input "09-09-2025 12:38"
type input "[DATE] 04:27"
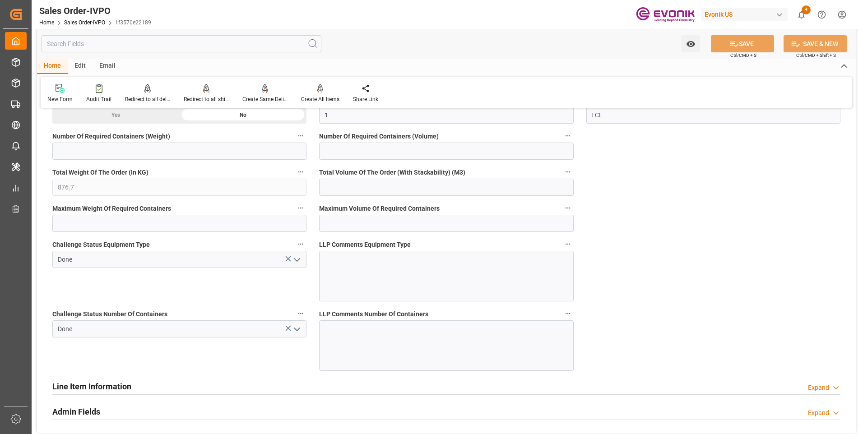
scroll to position [1806, 0]
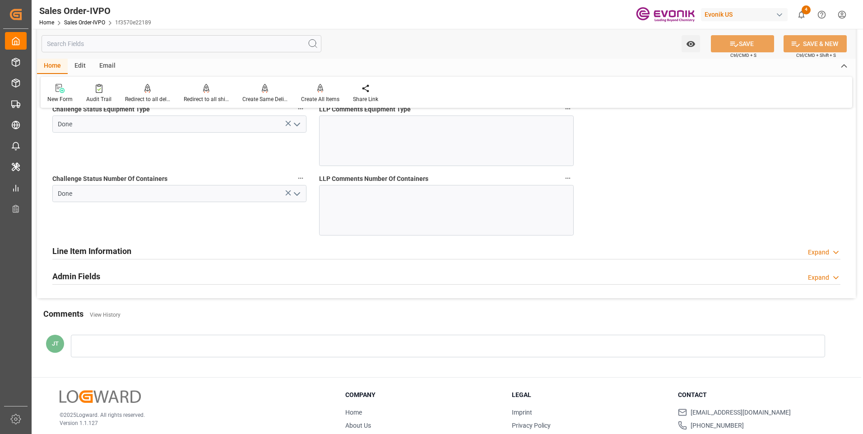
click at [80, 250] on h2 "Line Item Information" at bounding box center [91, 251] width 79 height 12
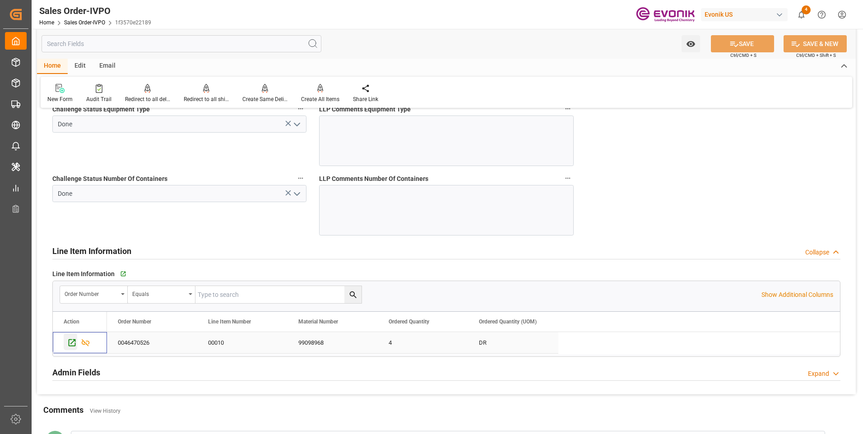
click at [74, 344] on icon "Press SPACE to select this row." at bounding box center [71, 342] width 9 height 9
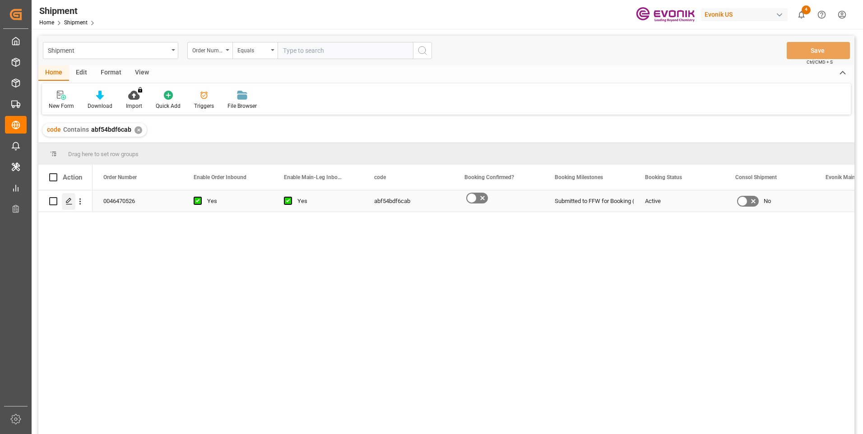
click at [69, 202] on polygon "Press SPACE to select this row." at bounding box center [68, 201] width 5 height 5
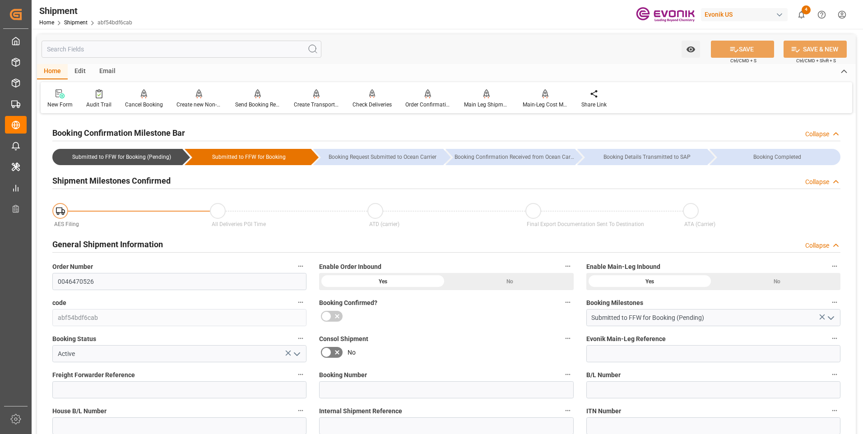
click at [270, 111] on div "New Form Audit Trail Cancel Booking Cancels the booking status Create new Non-C…" at bounding box center [447, 97] width 812 height 31
click at [263, 107] on div "Send Booking Request To ABS" at bounding box center [257, 105] width 45 height 8
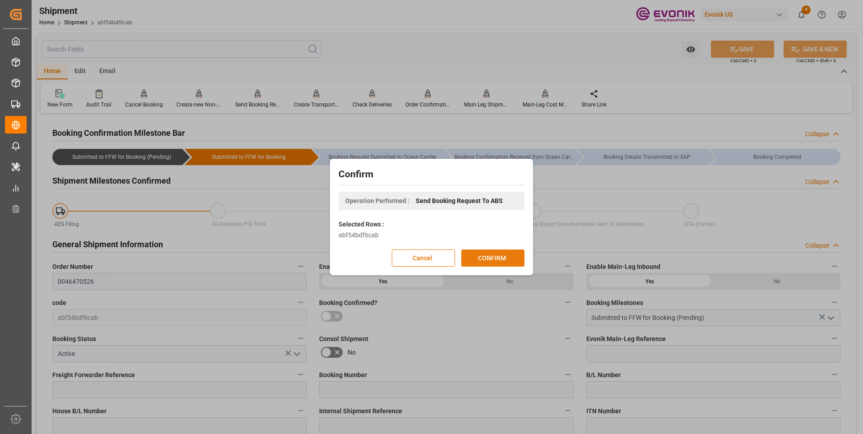
click at [500, 264] on button "CONFIRM" at bounding box center [492, 258] width 63 height 17
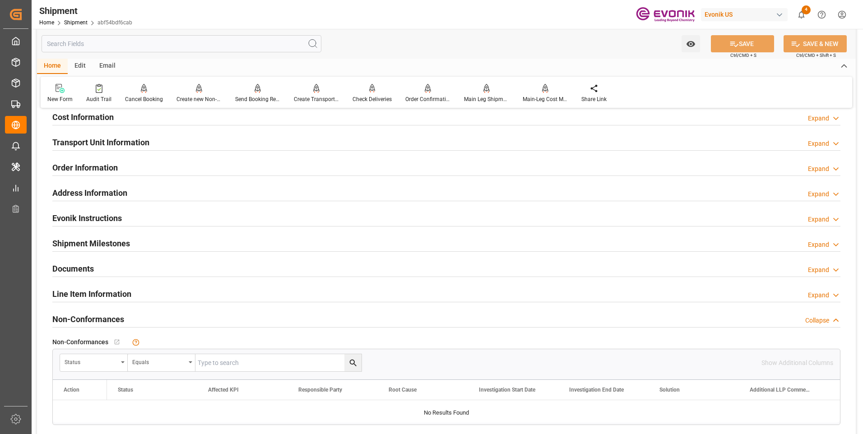
scroll to position [497, 0]
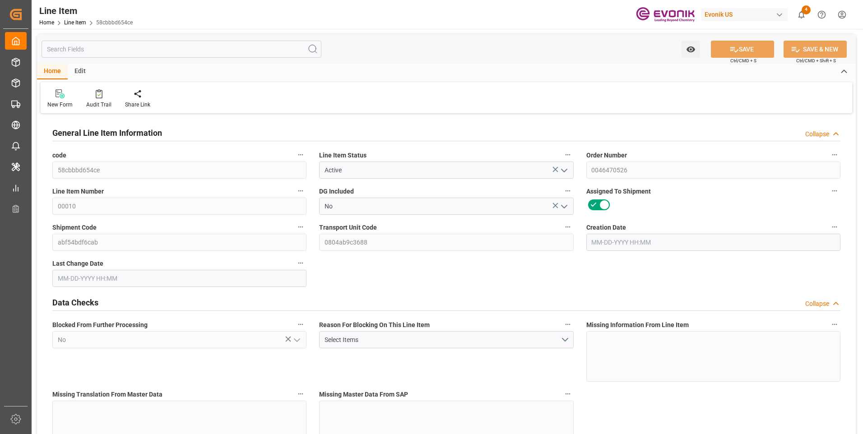
type input "1"
type input "854"
type input "816"
type input "1.1549"
type input "4"
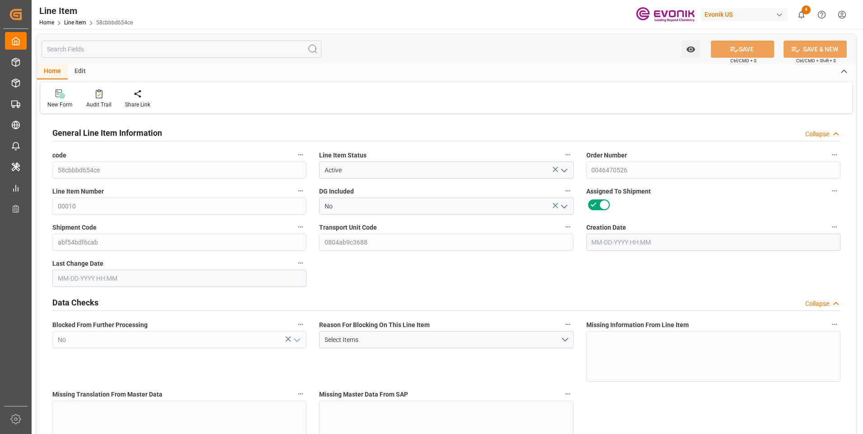
type input "6217.92"
type input "4"
type input "854"
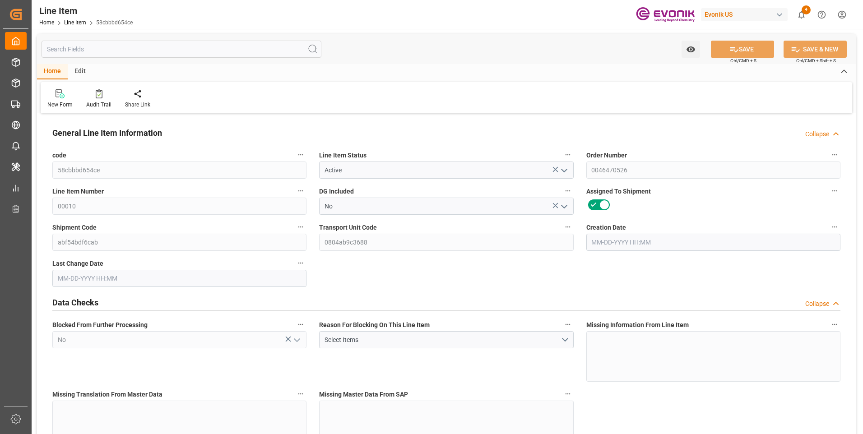
type input "876.7"
type input "816"
type input "1.1549"
type input "1154.9"
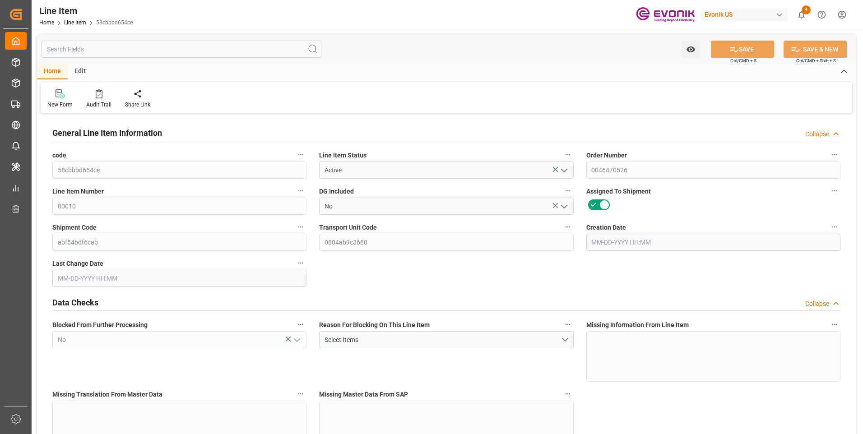
type input "0"
type input "[DATE] 12:38"
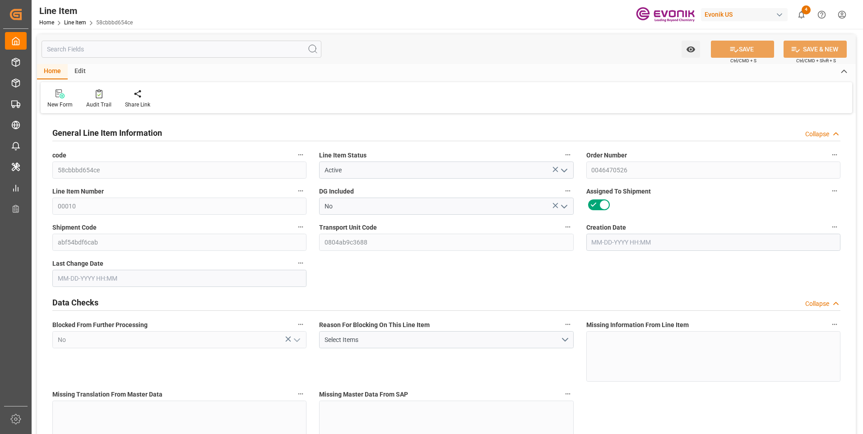
type input "[DATE] 04:33"
type input "[DATE]"
click at [154, 49] on input "text" at bounding box center [182, 49] width 280 height 17
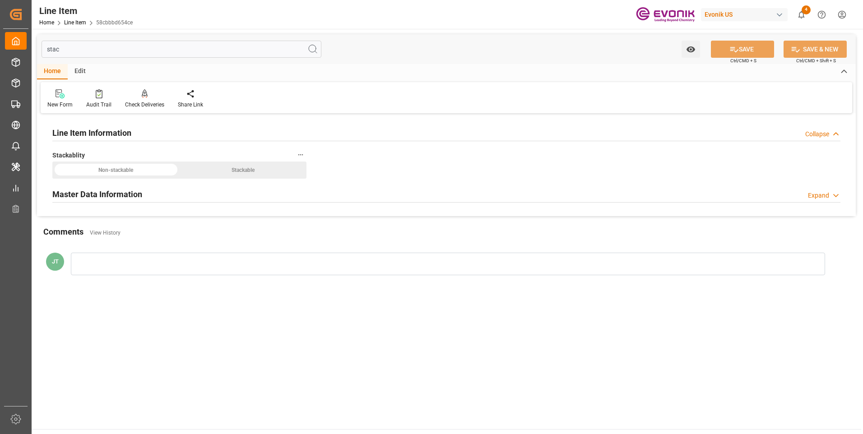
type input "stac"
click at [83, 187] on div "Master Data Information" at bounding box center [97, 193] width 90 height 17
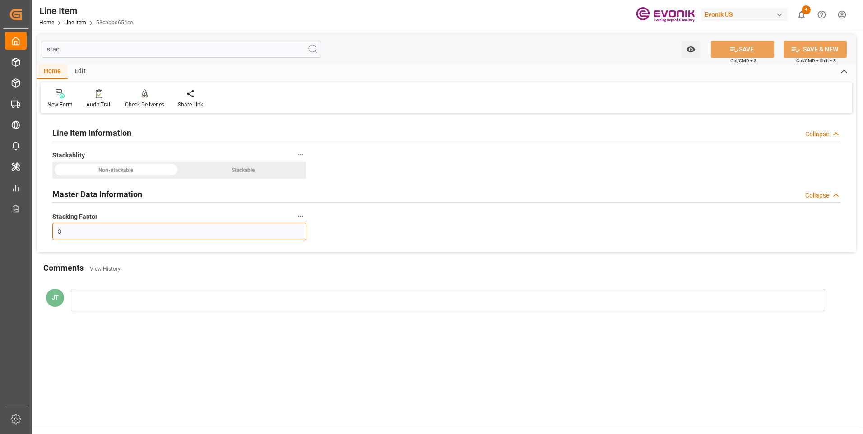
click at [86, 228] on input "3" at bounding box center [179, 231] width 254 height 17
type input "2"
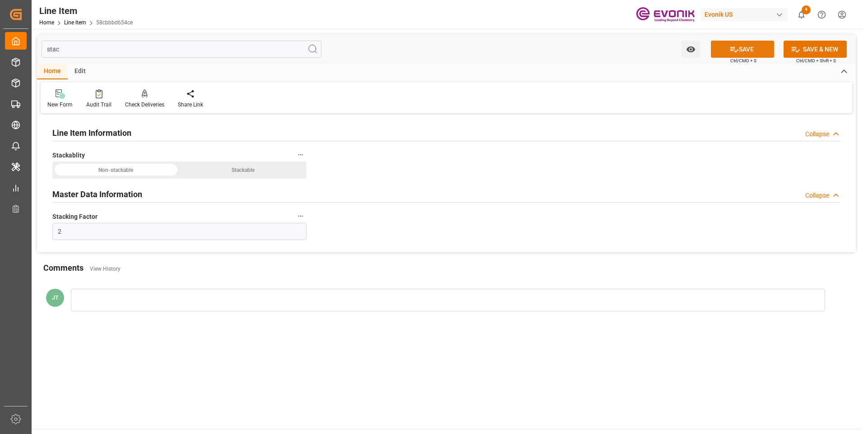
click at [744, 46] on button "SAVE" at bounding box center [742, 49] width 63 height 17
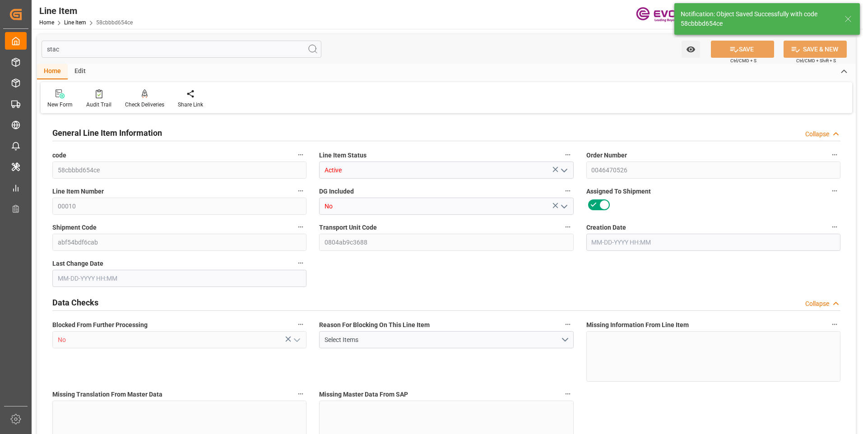
type input "1"
type input "854"
type input "816"
type input "1.1549"
type input "4"
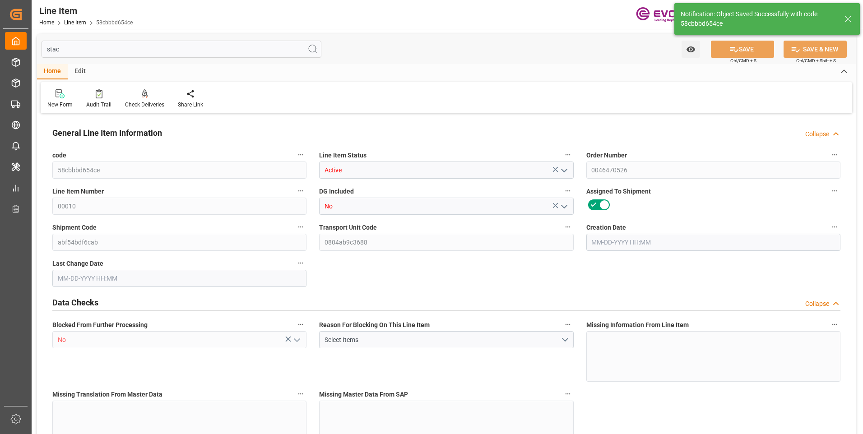
type input "6217.92"
type input "4"
type input "854"
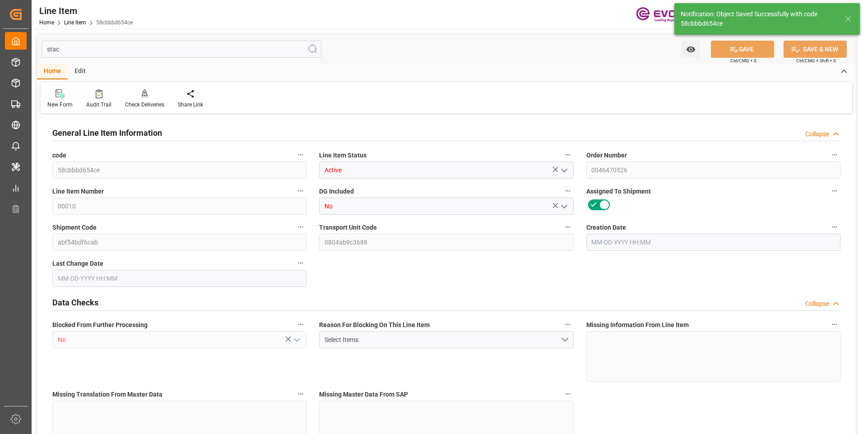
type input "876.7"
type input "816"
type input "1.1549"
type input "1154.9"
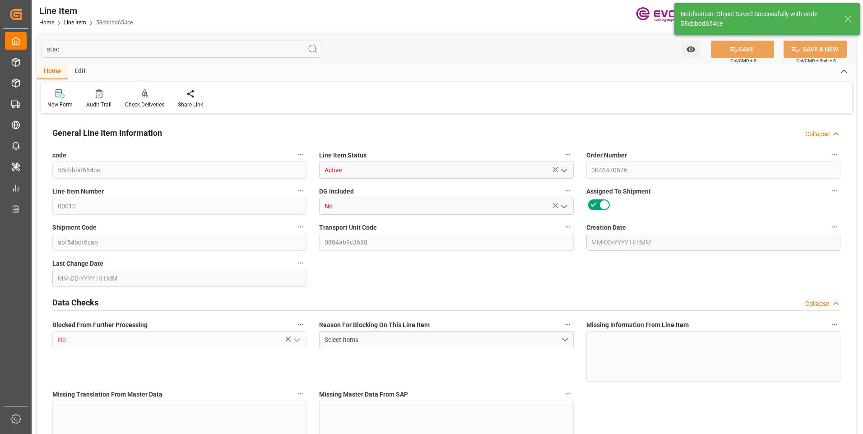
type input "0"
type input "[DATE] 12:38"
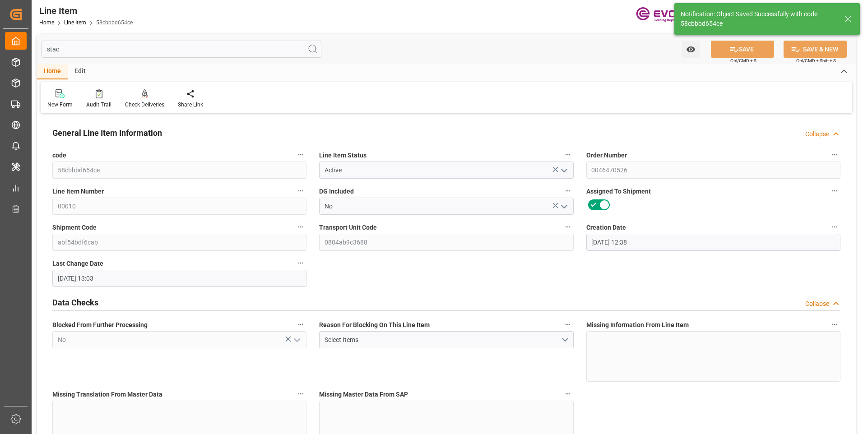
type input "[DATE] 13:03"
type input "[DATE]"
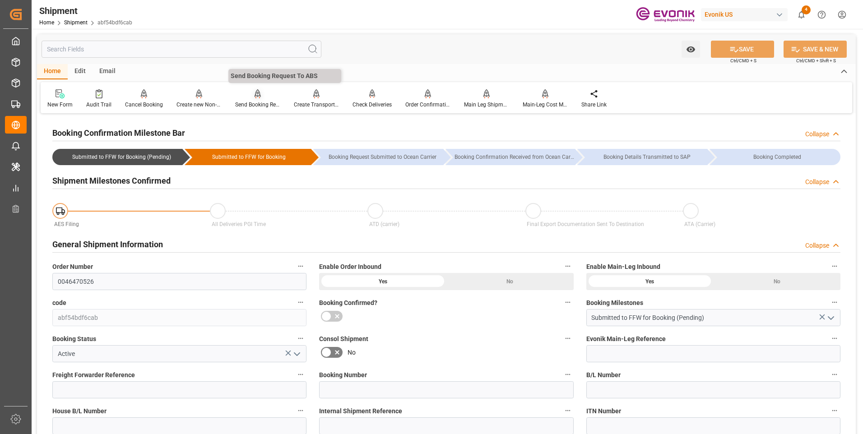
click at [245, 101] on div "Send Booking Request To ABS" at bounding box center [257, 105] width 45 height 8
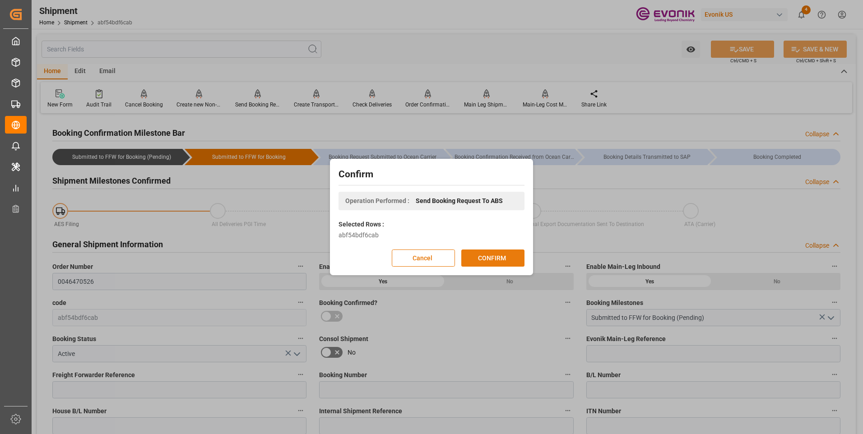
click at [485, 256] on button "CONFIRM" at bounding box center [492, 258] width 63 height 17
